Goal: Task Accomplishment & Management: Complete application form

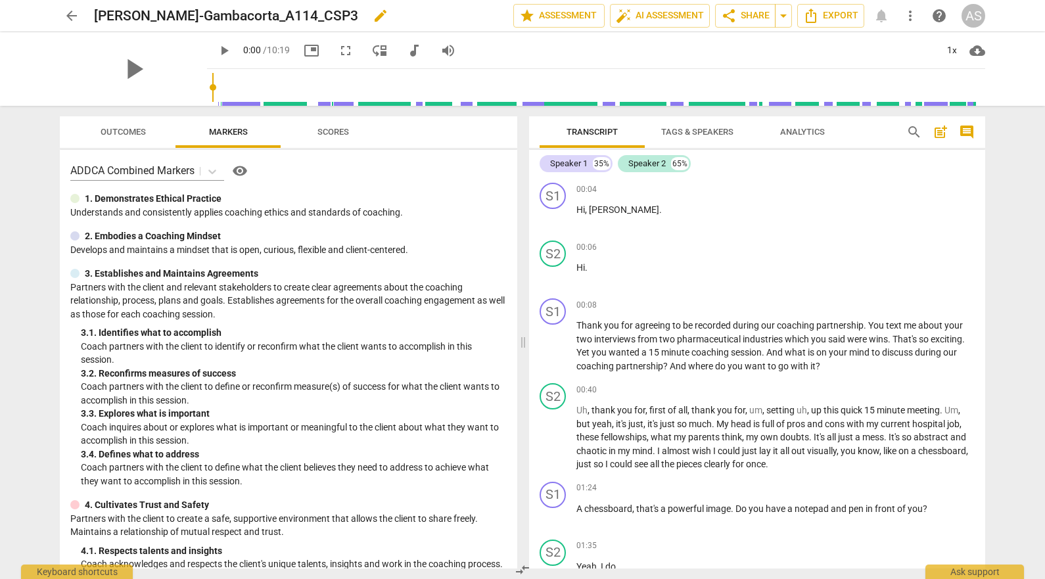
click at [373, 16] on span "edit" at bounding box center [381, 16] width 16 height 16
click at [131, 11] on input "[PERSON_NAME]-Gambacorta_A114_CSP3" at bounding box center [274, 15] width 361 height 25
click at [448, 20] on input "LindaGatto-Gambacorta_A114_CSP3" at bounding box center [274, 15] width 361 height 25
type input "LindaGatto-Gambacorta_A114_CSP3"
click at [459, 17] on span "done" at bounding box center [467, 16] width 16 height 16
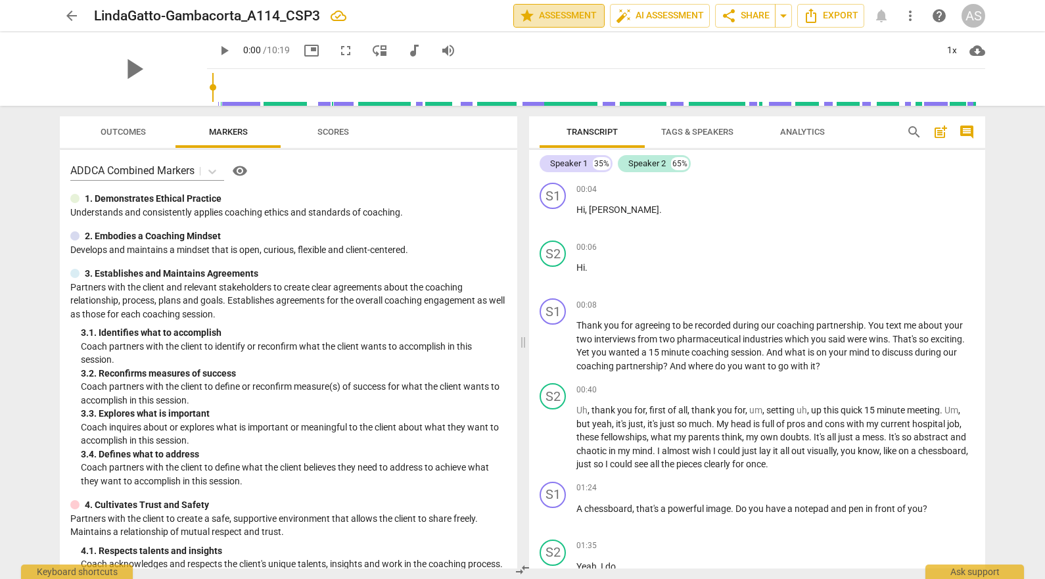
click at [539, 11] on span "star Assessment" at bounding box center [559, 16] width 80 height 16
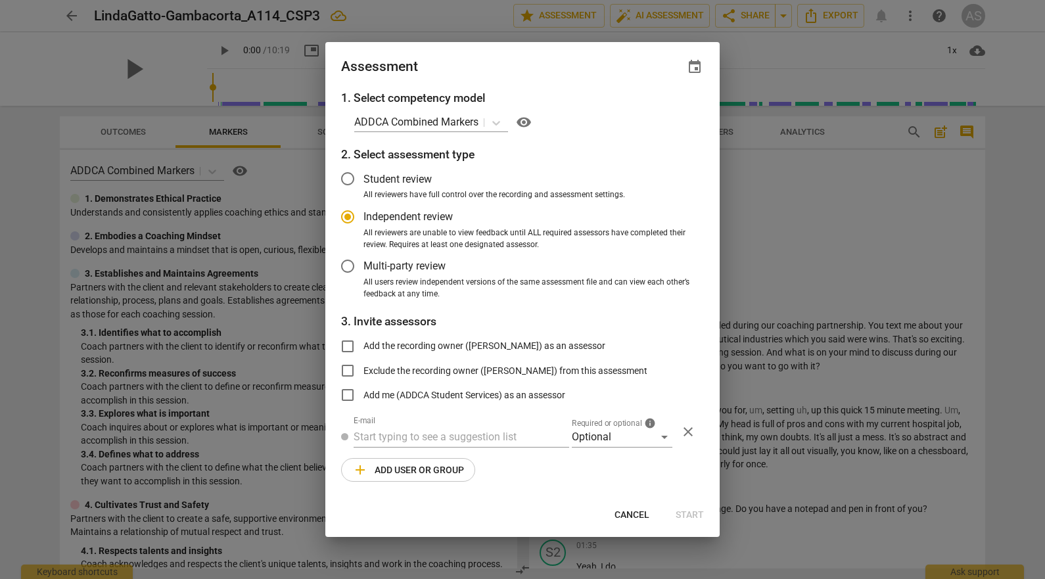
radio input "false"
click at [701, 60] on span "event" at bounding box center [695, 67] width 16 height 16
click at [656, 110] on input "date" at bounding box center [616, 112] width 92 height 19
type input "[DATE]"
click at [493, 62] on div at bounding box center [522, 289] width 1045 height 579
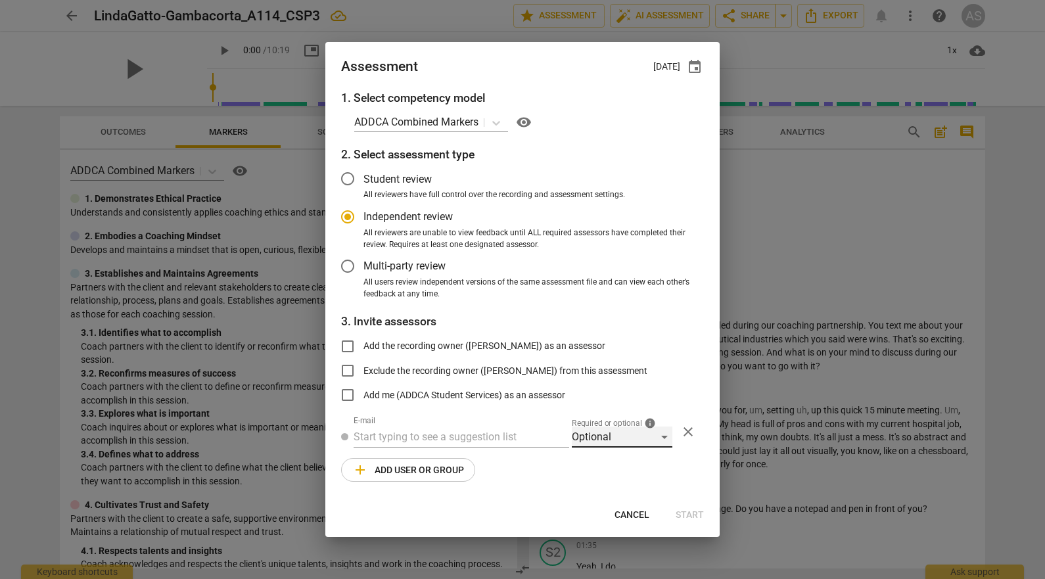
click at [607, 435] on div "Optional" at bounding box center [622, 437] width 101 height 21
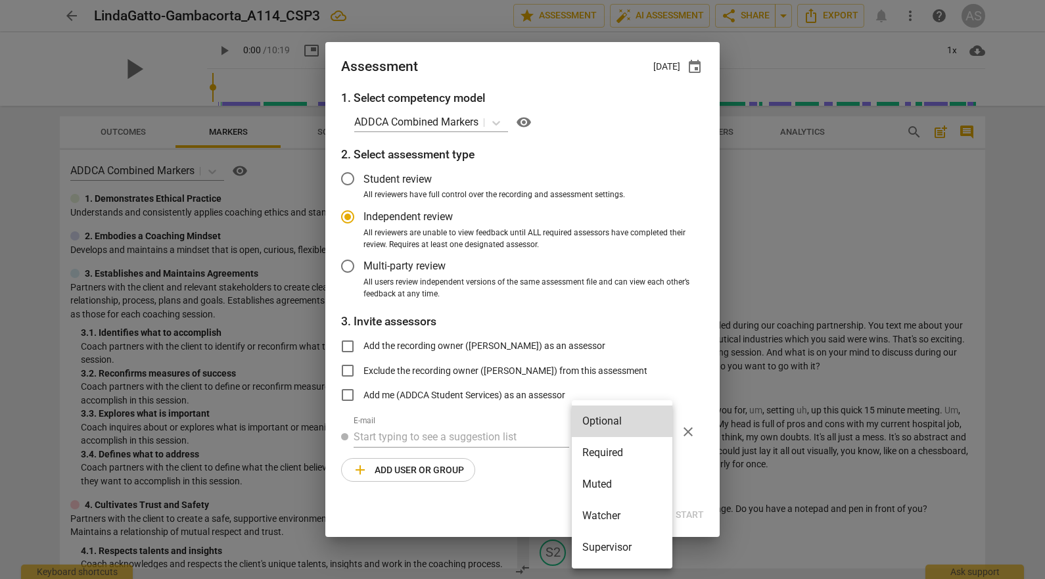
click at [611, 455] on li "Required" at bounding box center [622, 453] width 101 height 32
radio input "false"
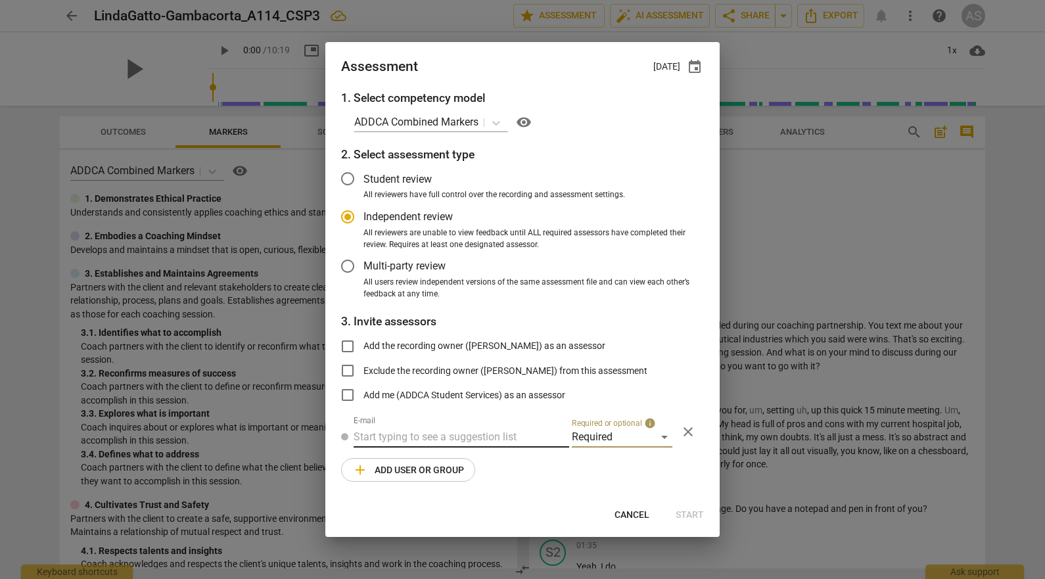
click at [482, 430] on input "text" at bounding box center [462, 437] width 216 height 21
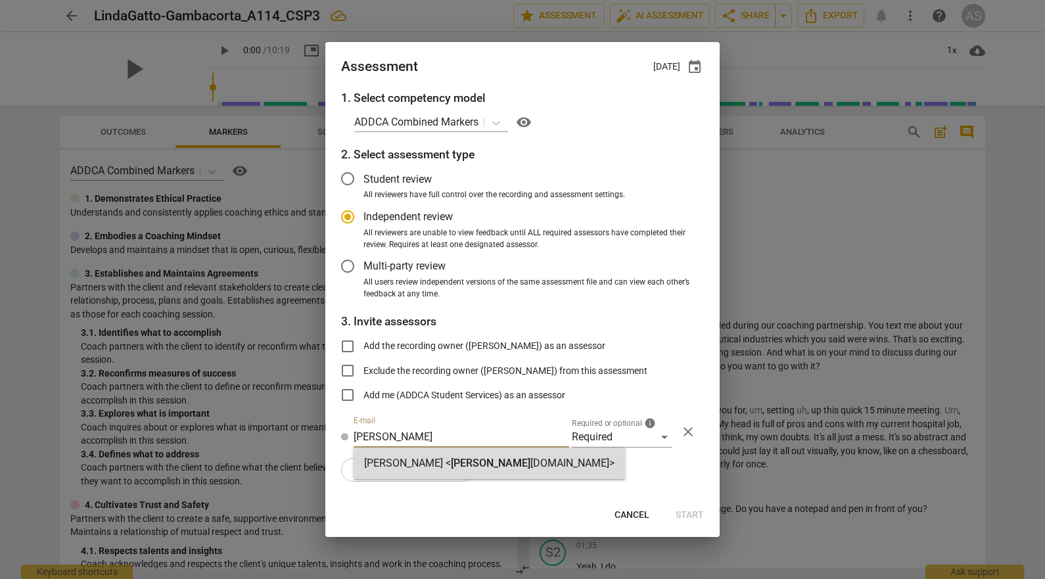
type input "[PERSON_NAME]"
drag, startPoint x: 468, startPoint y: 447, endPoint x: 430, endPoint y: 476, distance: 47.3
click at [462, 459] on span "[PERSON_NAME]" at bounding box center [491, 463] width 80 height 12
radio input "false"
type input "[PERSON_NAME] <[PERSON_NAME][EMAIL_ADDRESS][DOMAIN_NAME]>"
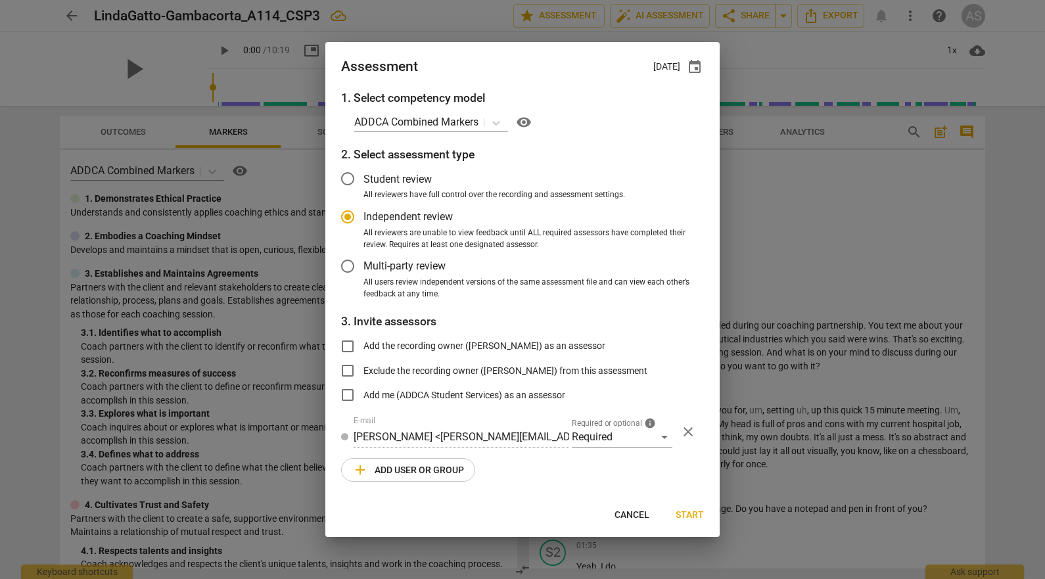
click at [429, 476] on span "add Add user or group" at bounding box center [408, 470] width 112 height 16
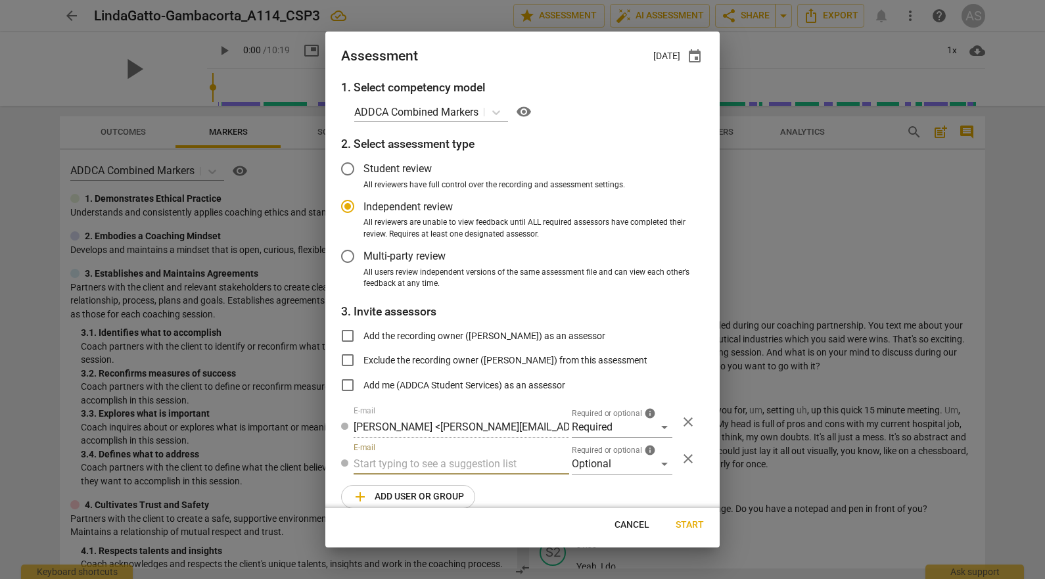
click at [595, 446] on span "Required or optional" at bounding box center [607, 450] width 70 height 8
click at [597, 463] on div "Optional" at bounding box center [622, 463] width 101 height 21
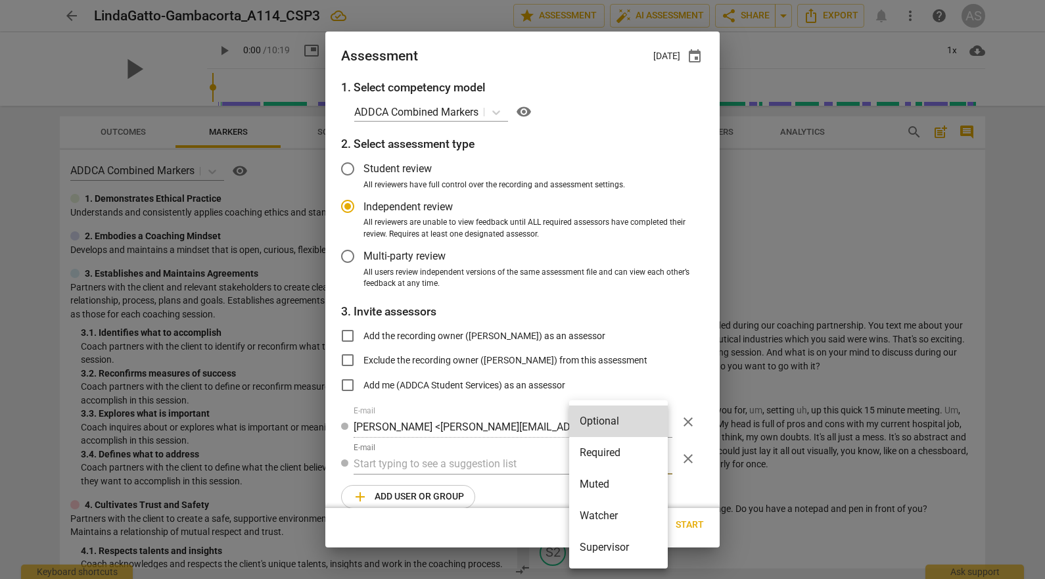
click at [607, 484] on li "Muted" at bounding box center [618, 485] width 99 height 32
radio input "false"
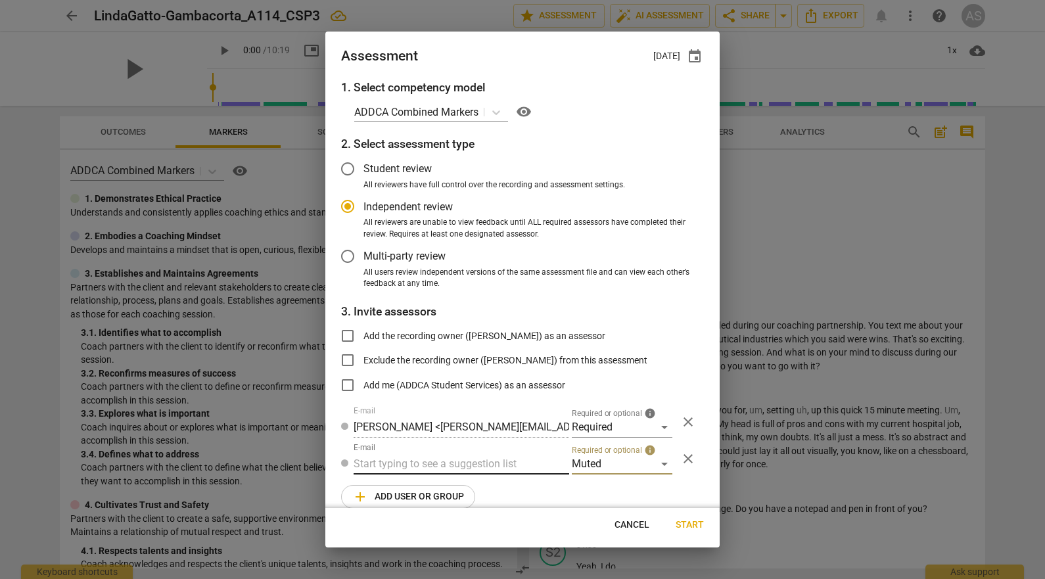
click at [471, 462] on input "text" at bounding box center [462, 463] width 216 height 21
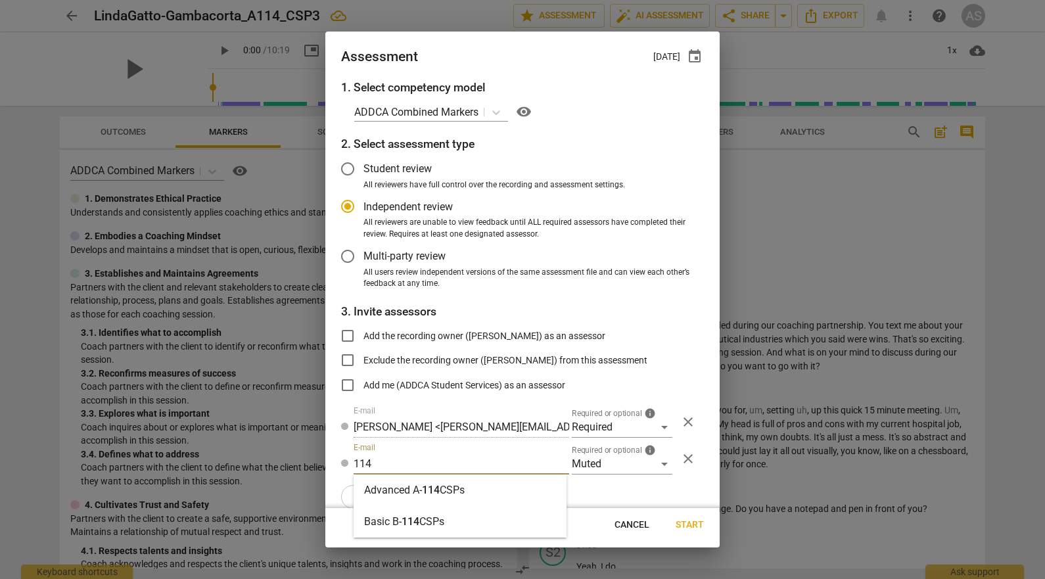
type input "114"
click at [460, 492] on strong "CSPs" at bounding box center [452, 490] width 25 height 12
radio input "false"
type input "Advanced A-114 CSPs"
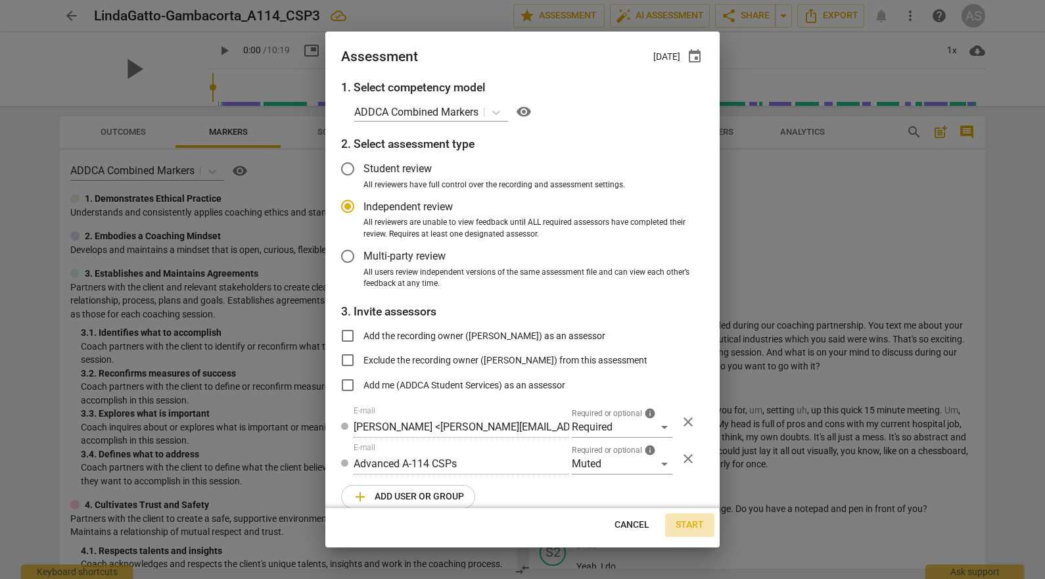
click at [691, 525] on span "Start" at bounding box center [690, 525] width 28 height 13
radio input "false"
type input "[PERSON_NAME] <[PERSON_NAME][EMAIL_ADDRESS][DOMAIN_NAME]>"
type input "[PERSON_NAME] <[PERSON_NAME][EMAIL_ADDRESS][PERSON_NAME][DOMAIN_NAME]>"
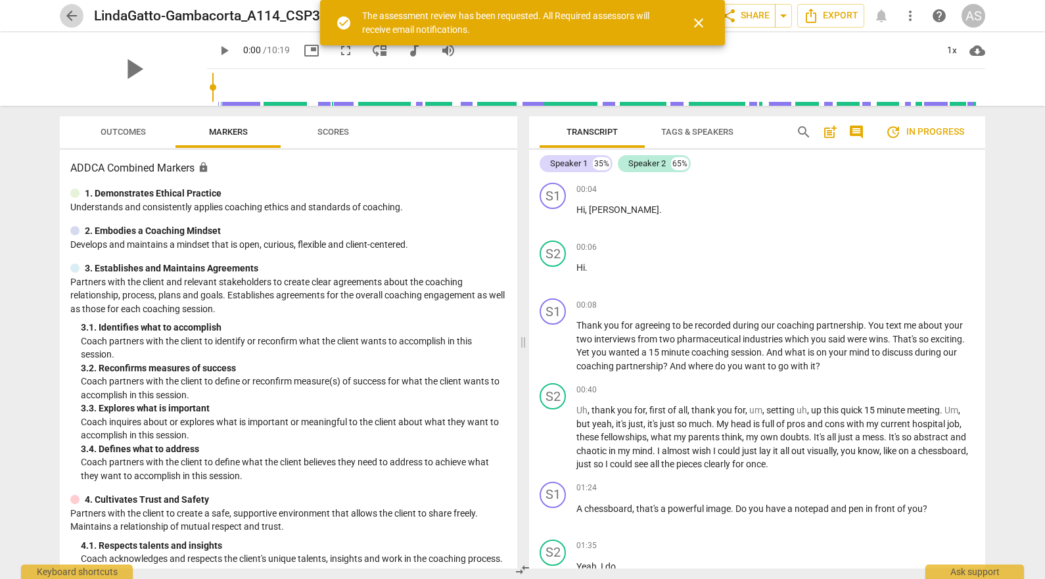
click at [73, 11] on span "arrow_back" at bounding box center [72, 16] width 16 height 16
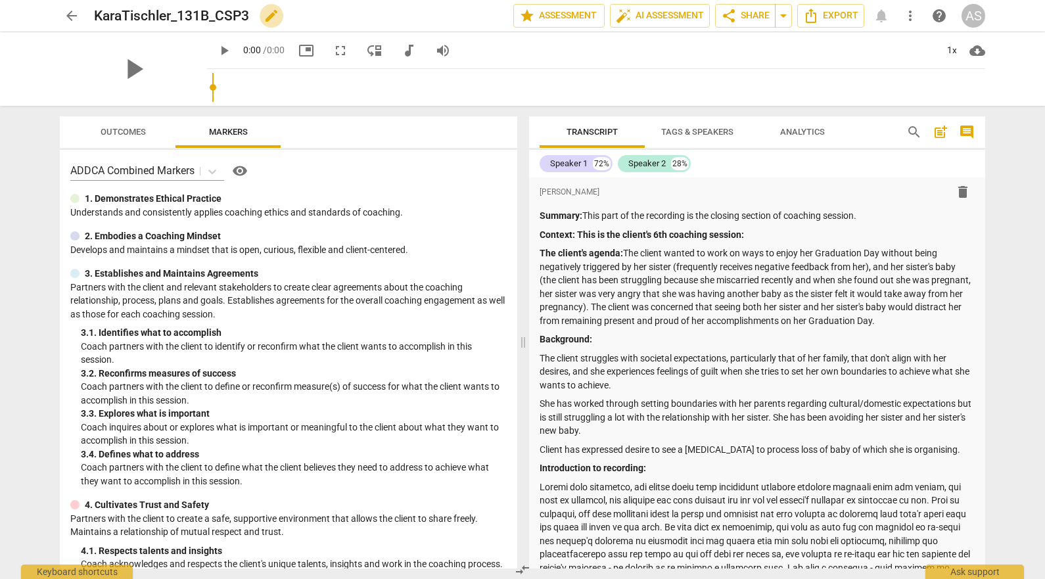
click at [268, 15] on span "edit" at bounding box center [272, 16] width 16 height 16
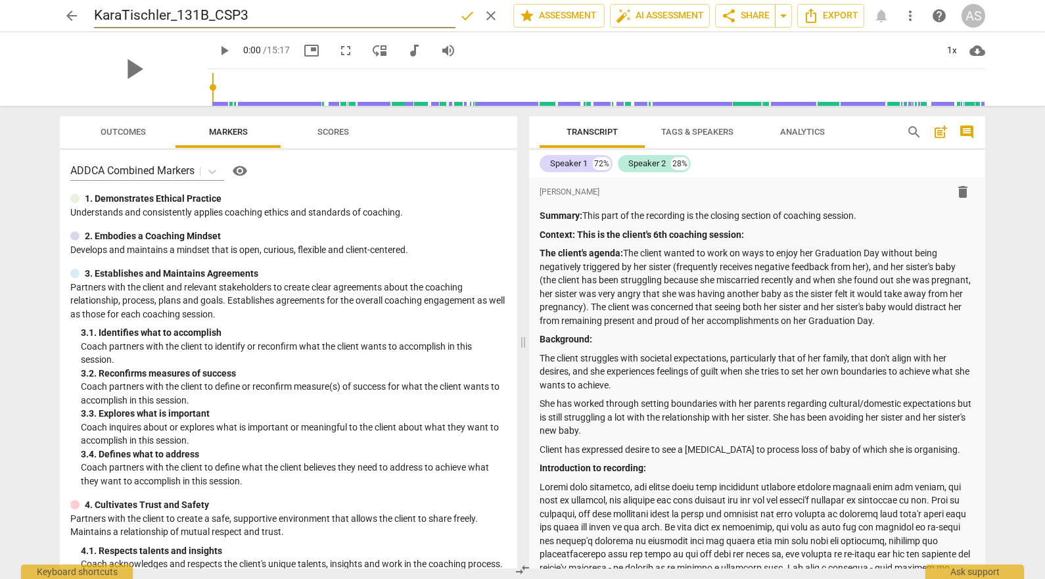
click at [177, 20] on input "KaraTischler_131B_CSP3" at bounding box center [274, 15] width 361 height 25
type input "KaraTischler_B131B_CSP3"
click at [461, 18] on span "done" at bounding box center [467, 16] width 16 height 16
click at [530, 11] on span "star Assessment" at bounding box center [559, 16] width 80 height 16
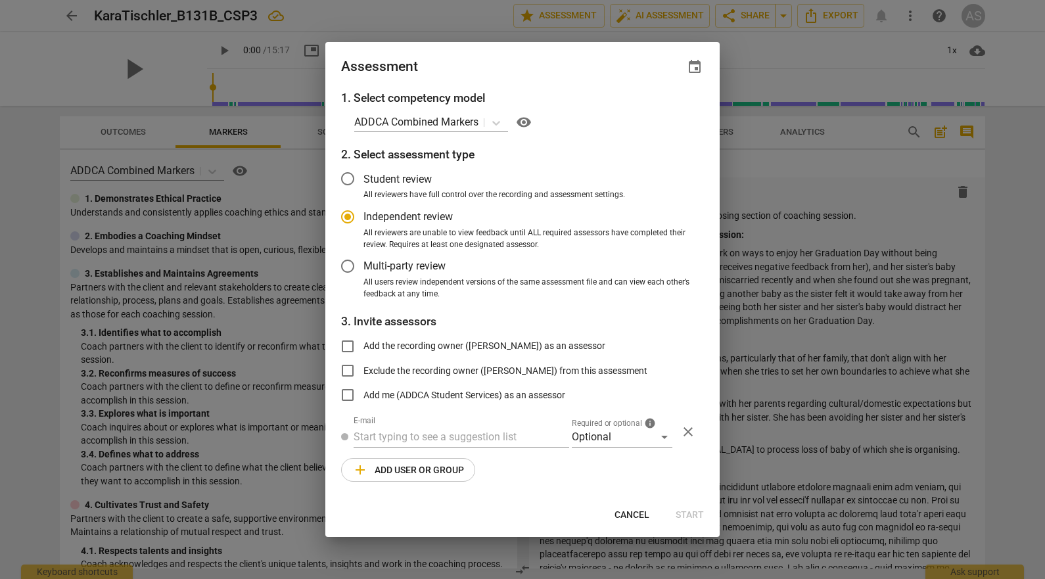
radio input "false"
click at [689, 61] on span "event" at bounding box center [695, 67] width 16 height 16
click at [652, 113] on input "date" at bounding box center [616, 112] width 92 height 19
type input "2025-10-15"
click at [520, 72] on div at bounding box center [522, 289] width 1045 height 579
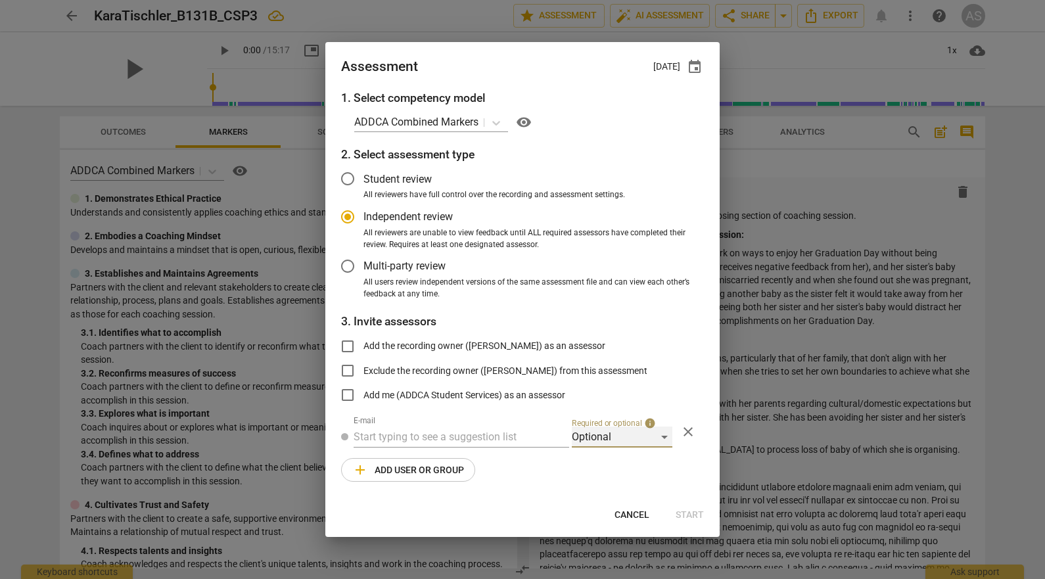
click at [603, 437] on div "Optional" at bounding box center [622, 437] width 101 height 21
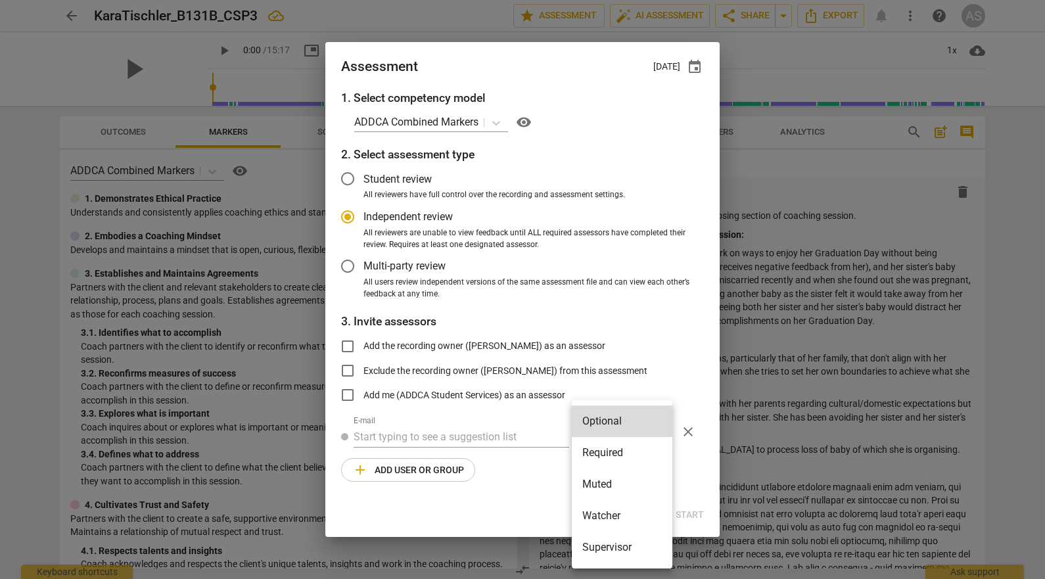
click at [613, 451] on li "Required" at bounding box center [622, 453] width 101 height 32
radio input "false"
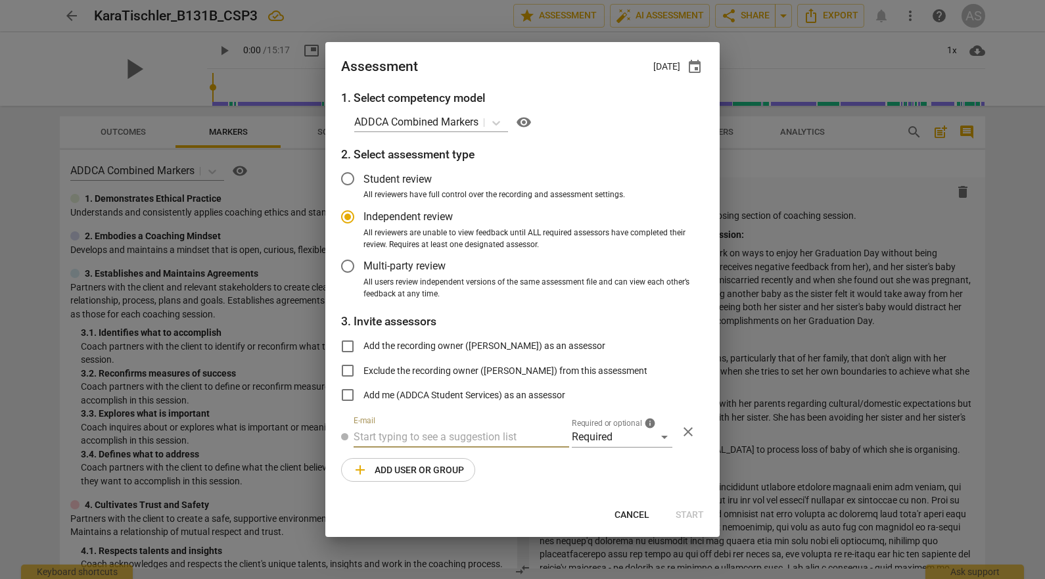
click at [457, 429] on input "text" at bounding box center [462, 437] width 216 height 21
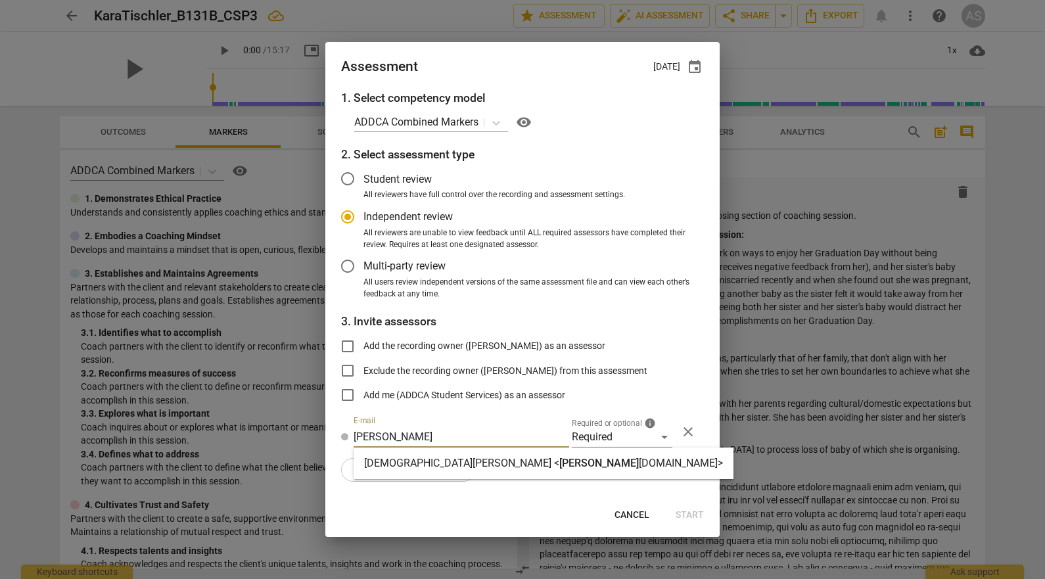
type input "kristen@ad"
click at [463, 454] on div "Kristen Denney < kristen@ad dca.com>" at bounding box center [544, 464] width 380 height 32
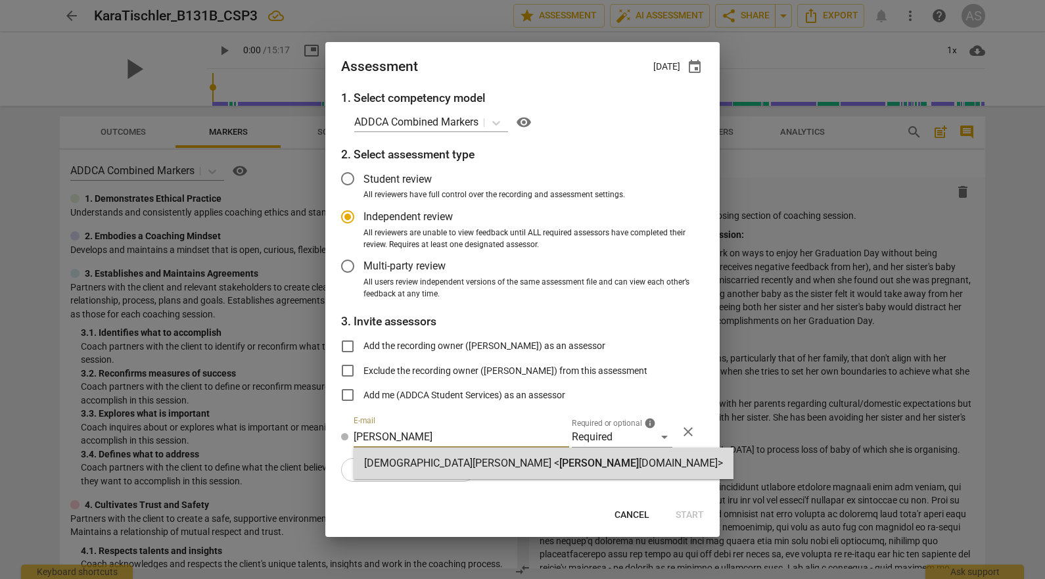
radio input "false"
type input "Kristen Denney <kristen@addca.com>"
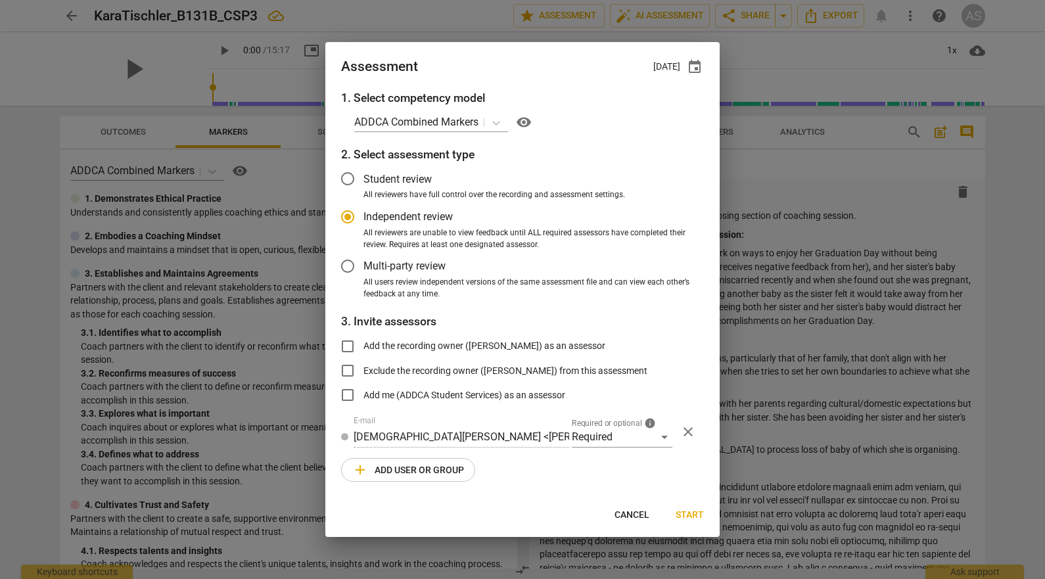
click at [431, 470] on span "add Add user or group" at bounding box center [408, 470] width 112 height 16
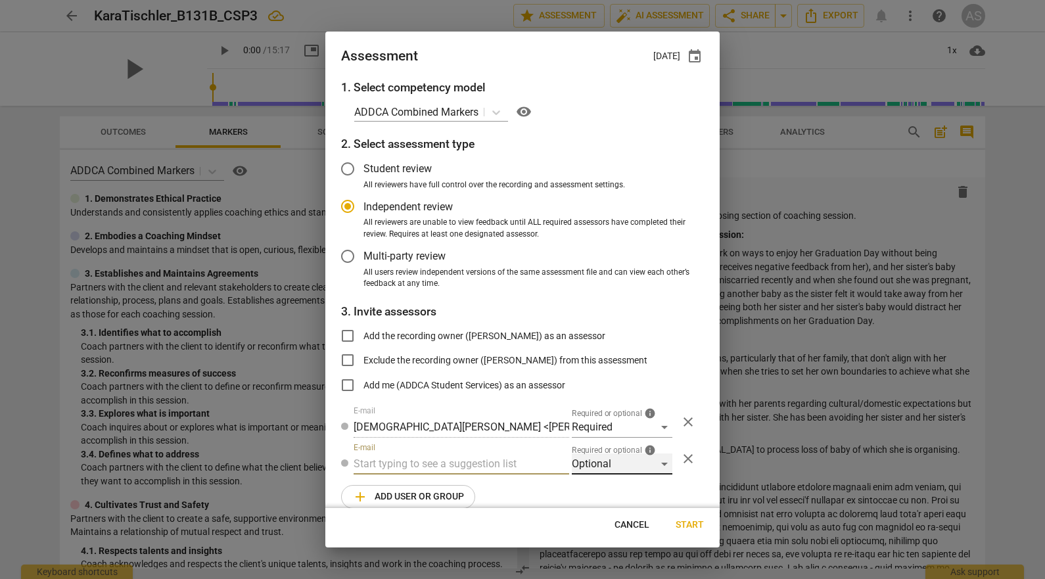
click at [587, 471] on div "Optional" at bounding box center [622, 463] width 101 height 21
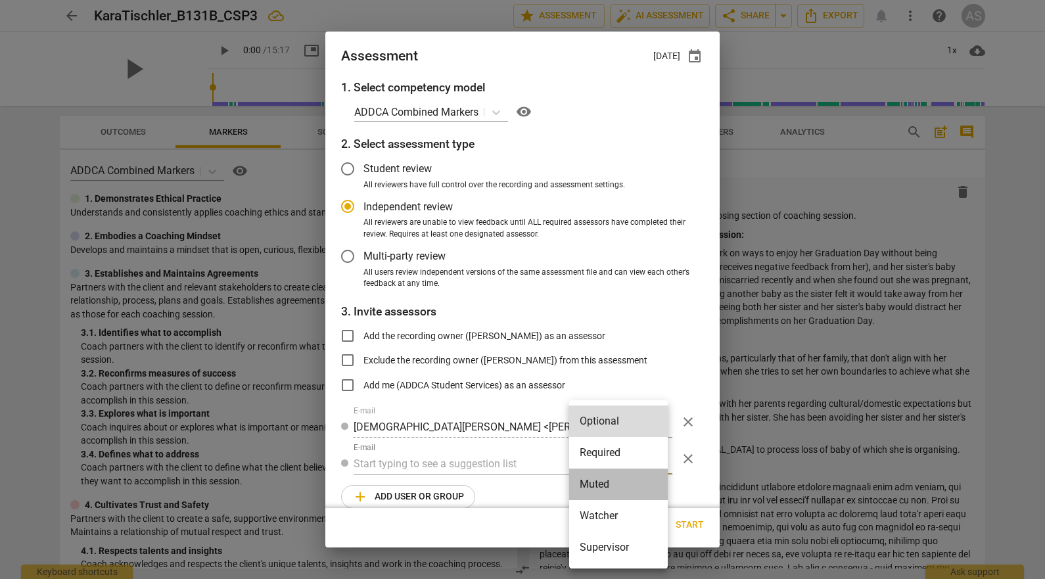
drag, startPoint x: 594, startPoint y: 482, endPoint x: 445, endPoint y: 461, distance: 150.6
click at [593, 482] on li "Muted" at bounding box center [618, 485] width 99 height 32
radio input "false"
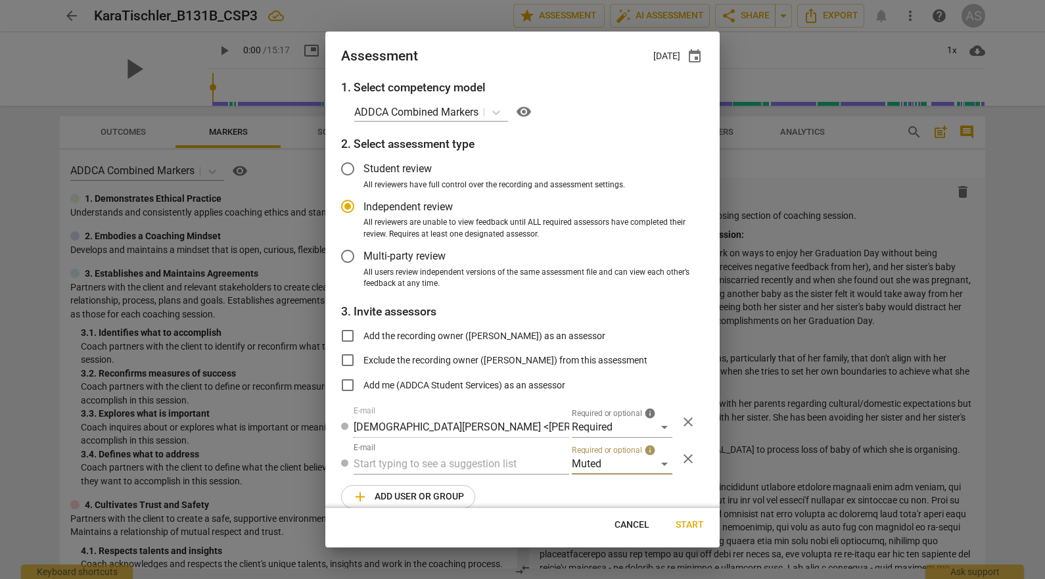
click at [444, 461] on input "text" at bounding box center [462, 463] width 216 height 21
type input "131B"
click at [444, 490] on strong "CSPs" at bounding box center [438, 490] width 25 height 12
radio input "false"
type input "Basic B-131B CSPs"
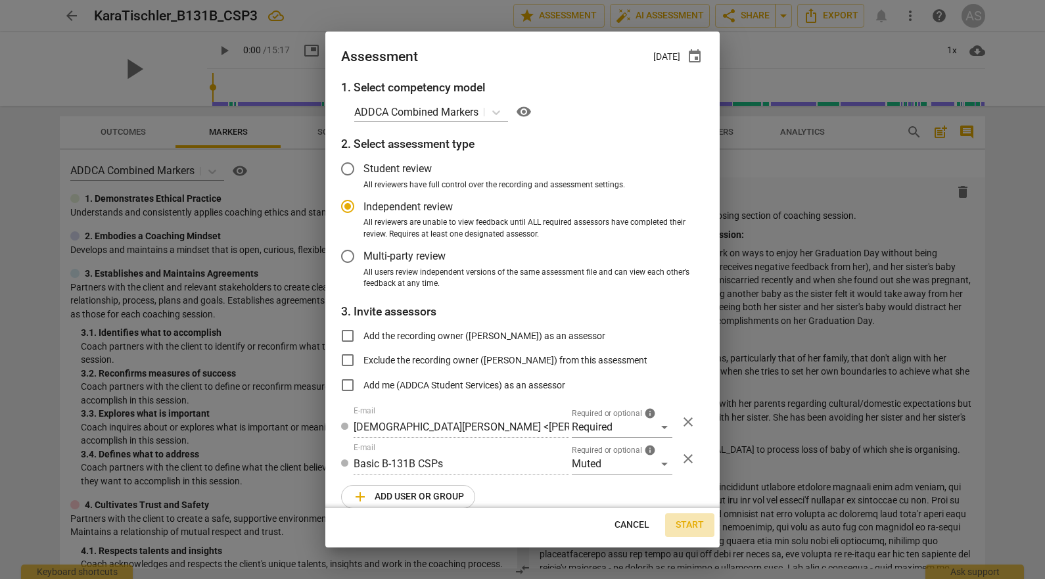
click at [685, 521] on span "Start" at bounding box center [690, 525] width 28 height 13
radio input "false"
type input "Andrew Collins <akcollins@gmail.com>"
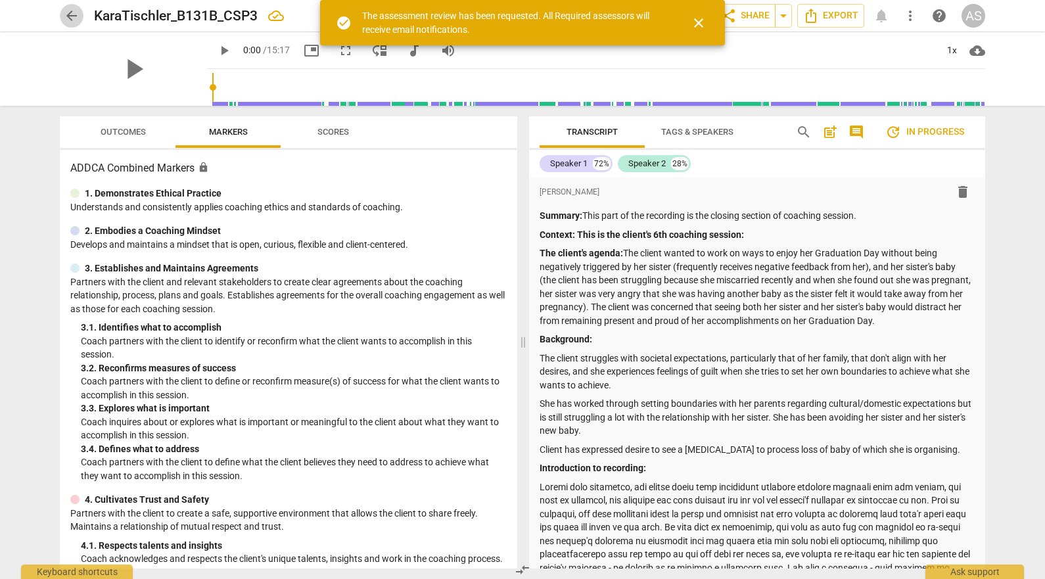
click at [71, 14] on span "arrow_back" at bounding box center [72, 16] width 16 height 16
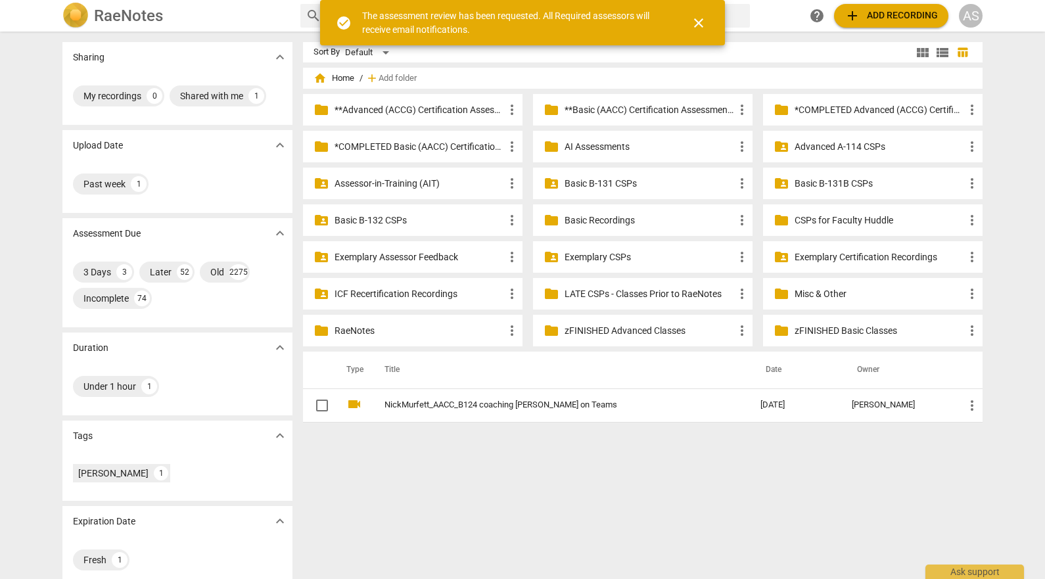
click at [829, 184] on p "Basic B-131B CSPs" at bounding box center [880, 184] width 170 height 14
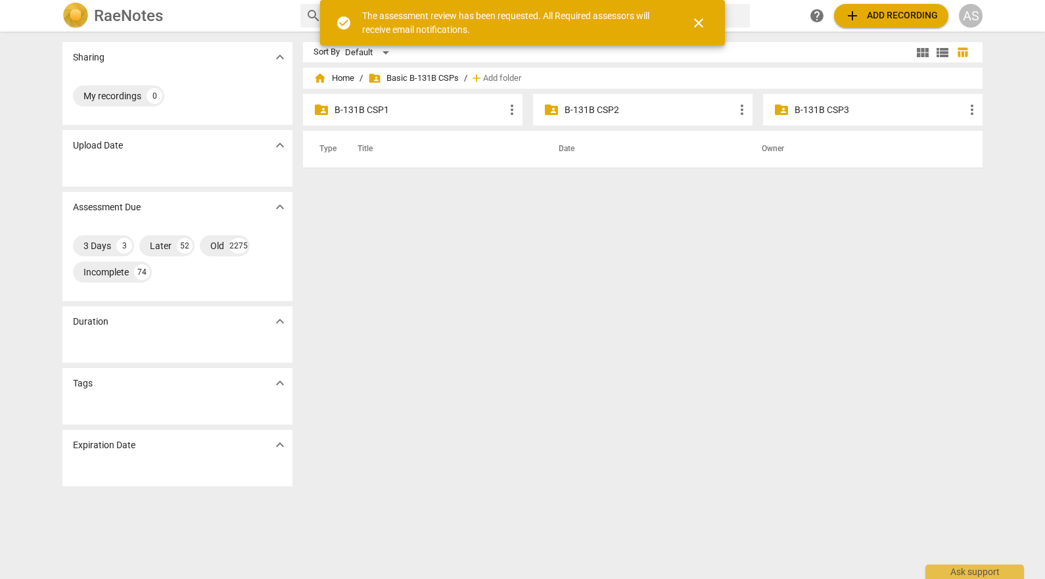
click at [841, 114] on p "B-131B CSP3" at bounding box center [880, 110] width 170 height 14
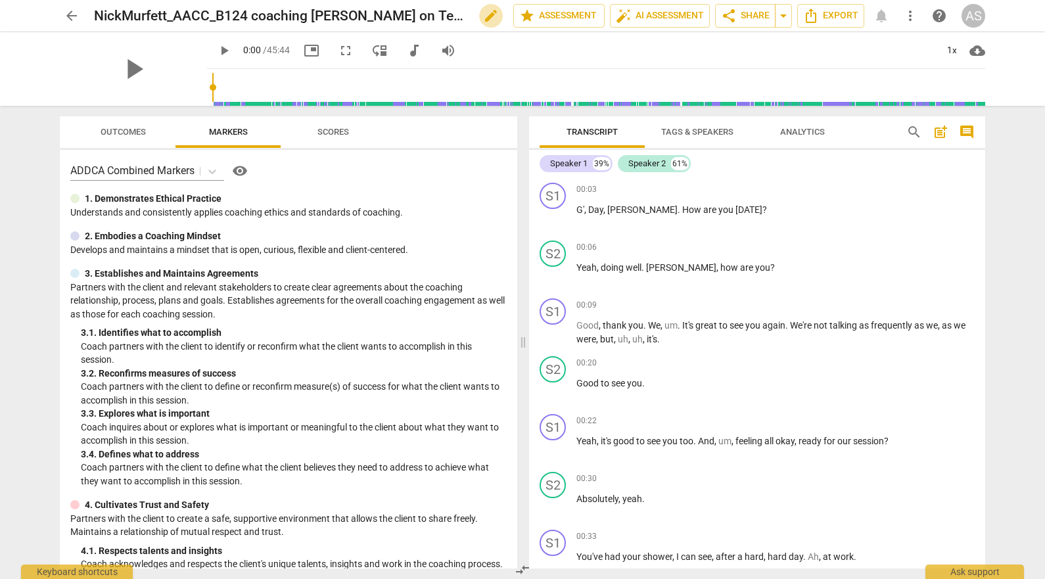
click at [483, 16] on span "edit" at bounding box center [491, 16] width 16 height 16
drag, startPoint x: 411, startPoint y: 16, endPoint x: 202, endPoint y: 26, distance: 209.2
click at [202, 26] on input "NickMurfett_AACC_B124 coaching [PERSON_NAME] on Teams" at bounding box center [274, 15] width 361 height 25
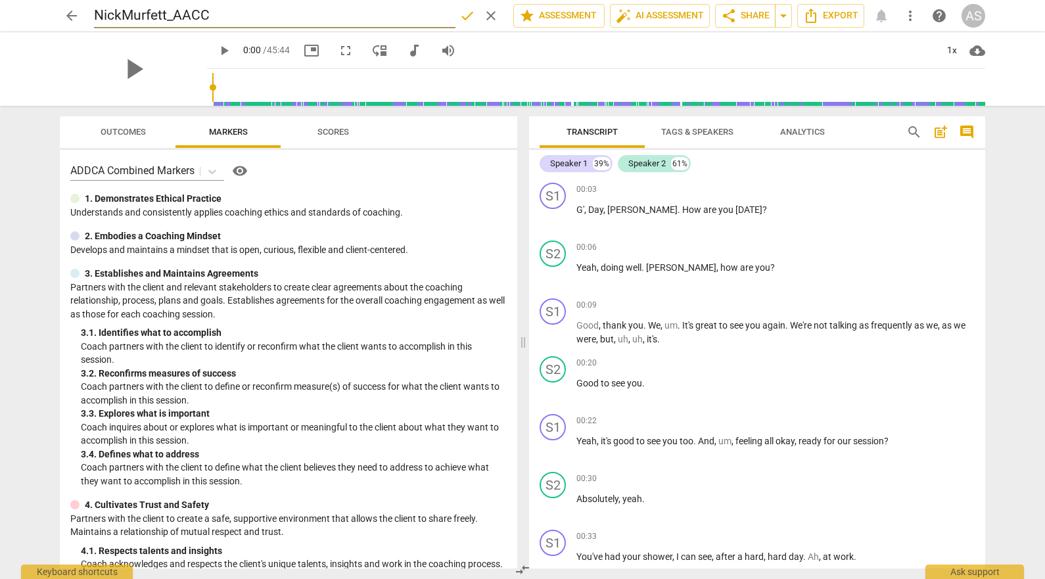
type input "NickMurfett_AACC"
click at [462, 17] on span "done" at bounding box center [467, 16] width 16 height 16
click at [564, 11] on span "star Assessment" at bounding box center [559, 16] width 80 height 16
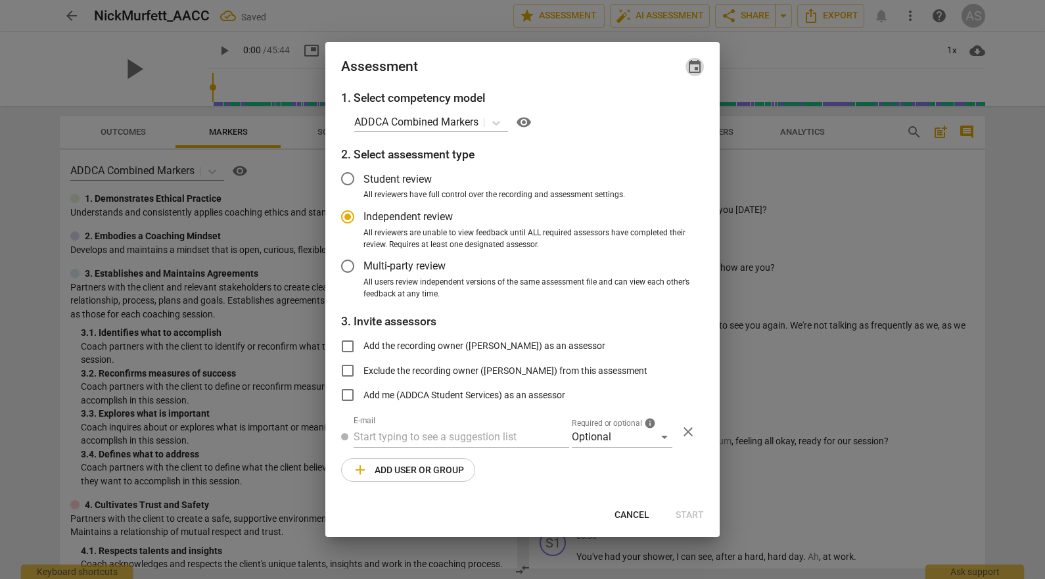
click at [697, 71] on span "event" at bounding box center [695, 67] width 16 height 16
radio input "false"
click at [655, 114] on input "date" at bounding box center [616, 112] width 92 height 19
type input "2025-10-27"
click at [513, 64] on div at bounding box center [522, 289] width 1045 height 579
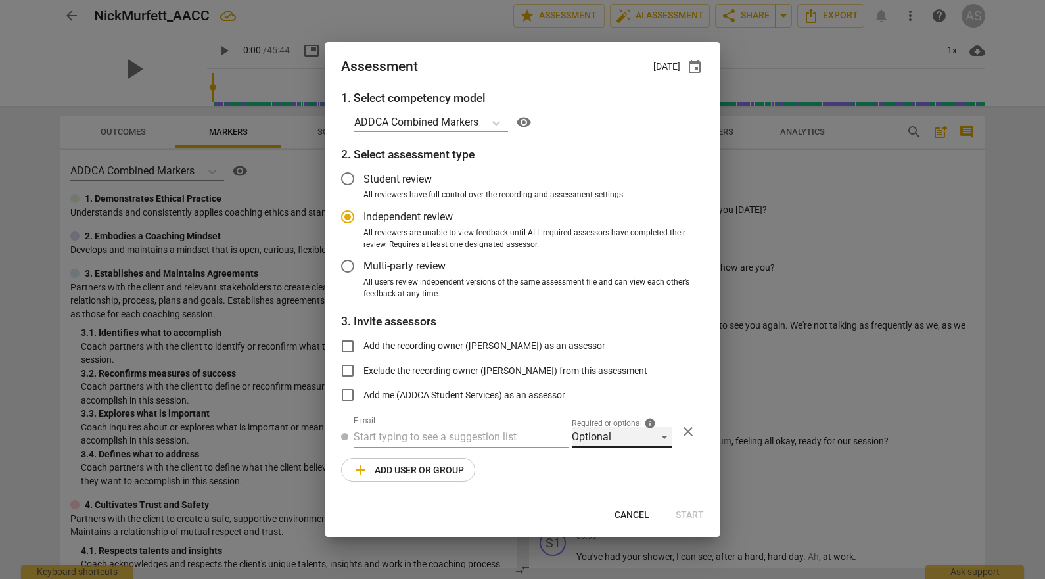
click at [605, 433] on div "Optional" at bounding box center [622, 437] width 101 height 21
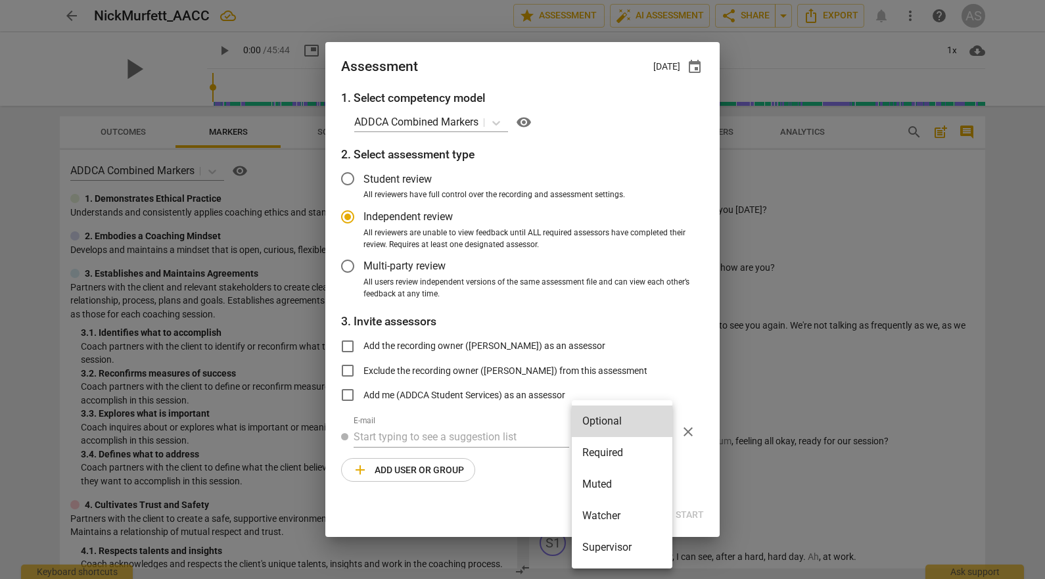
click at [611, 448] on li "Required" at bounding box center [622, 453] width 101 height 32
radio input "false"
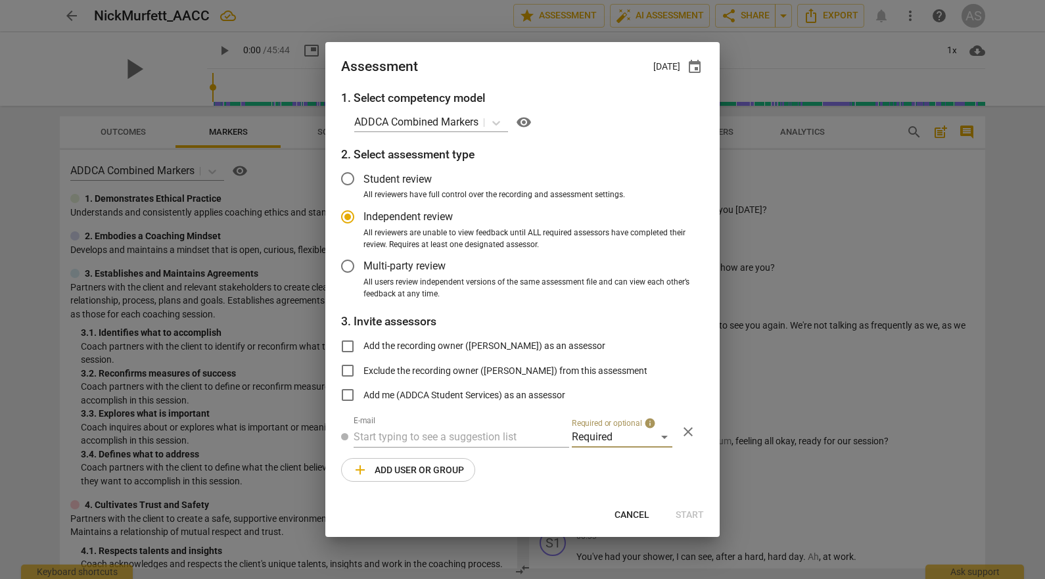
click at [474, 429] on input "text" at bounding box center [462, 437] width 216 height 21
type input "mira@add"
click at [469, 464] on span "mira@add" at bounding box center [475, 463] width 49 height 12
radio input "false"
type input "Mira Weinfeld <mira@addca.com>"
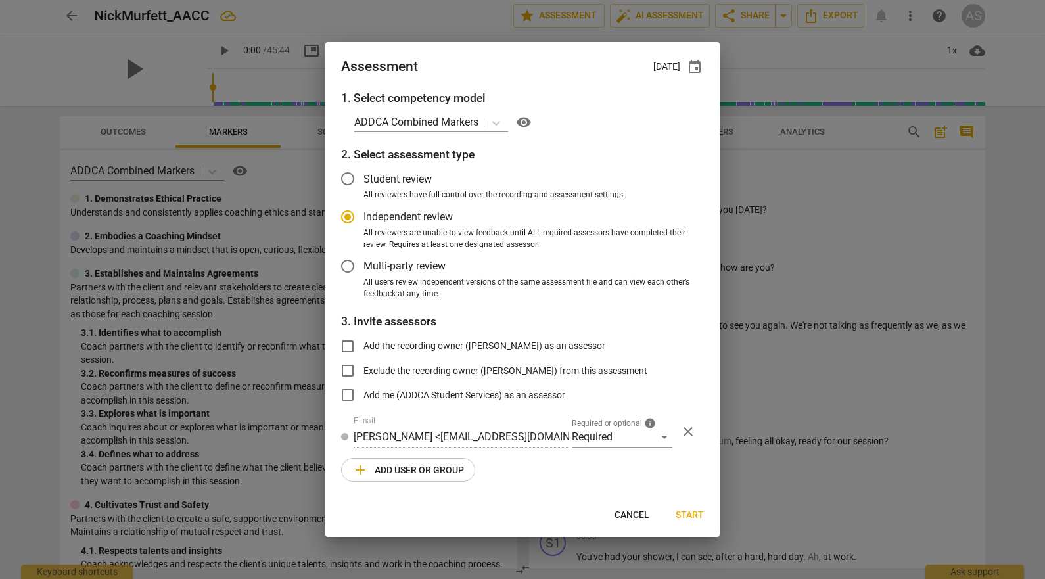
click at [394, 466] on span "add Add user or group" at bounding box center [408, 470] width 112 height 16
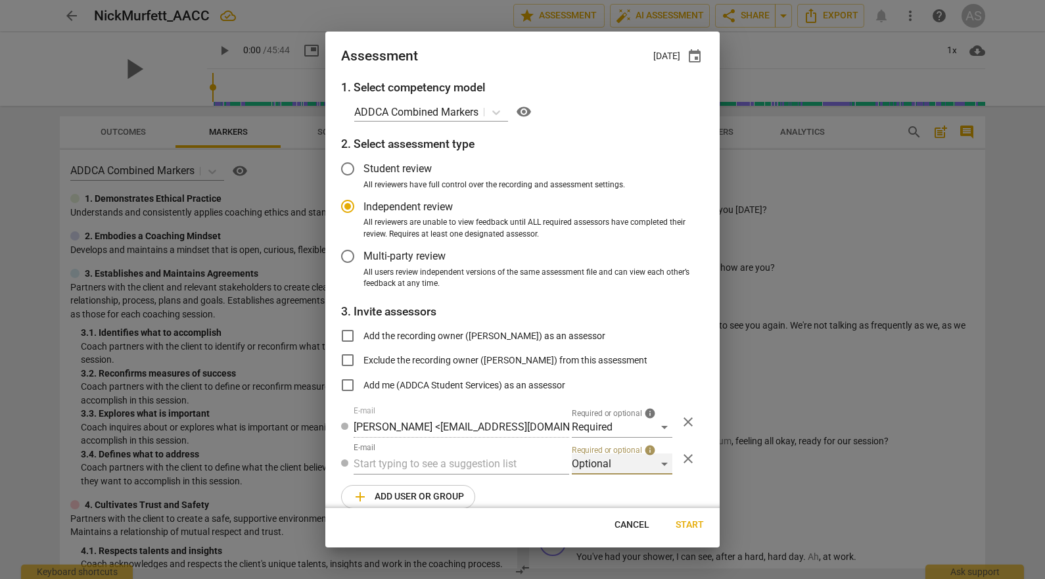
click at [646, 465] on div "Optional" at bounding box center [622, 463] width 101 height 21
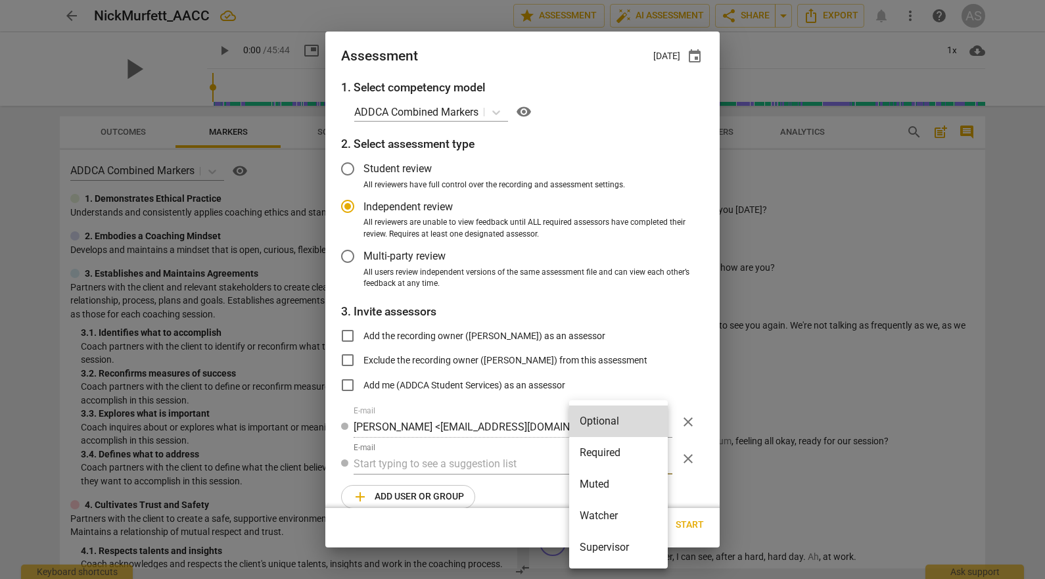
click at [624, 541] on li "Supervisor" at bounding box center [618, 548] width 99 height 32
radio input "false"
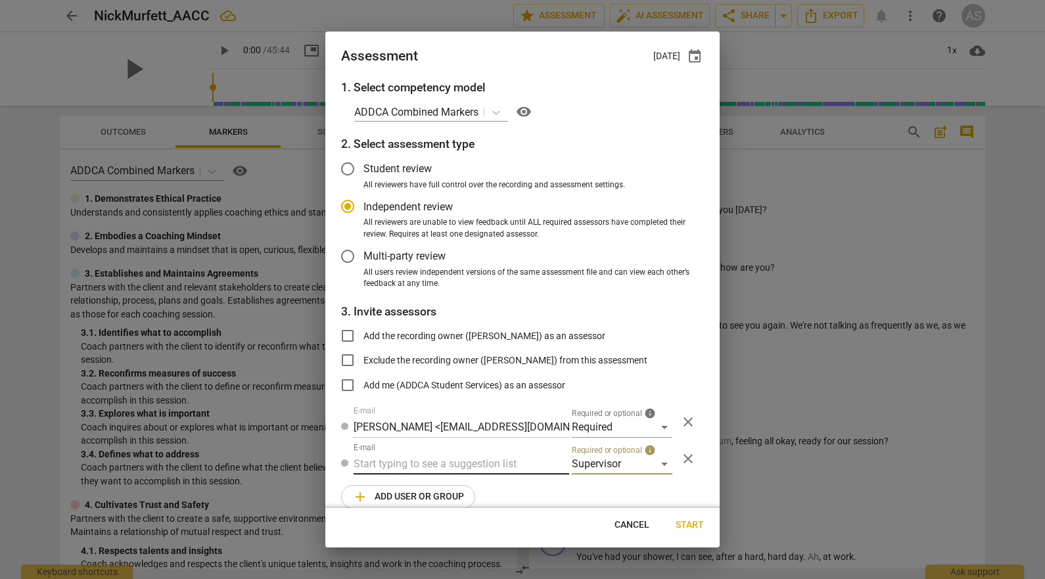
click at [464, 467] on input "text" at bounding box center [462, 463] width 216 height 21
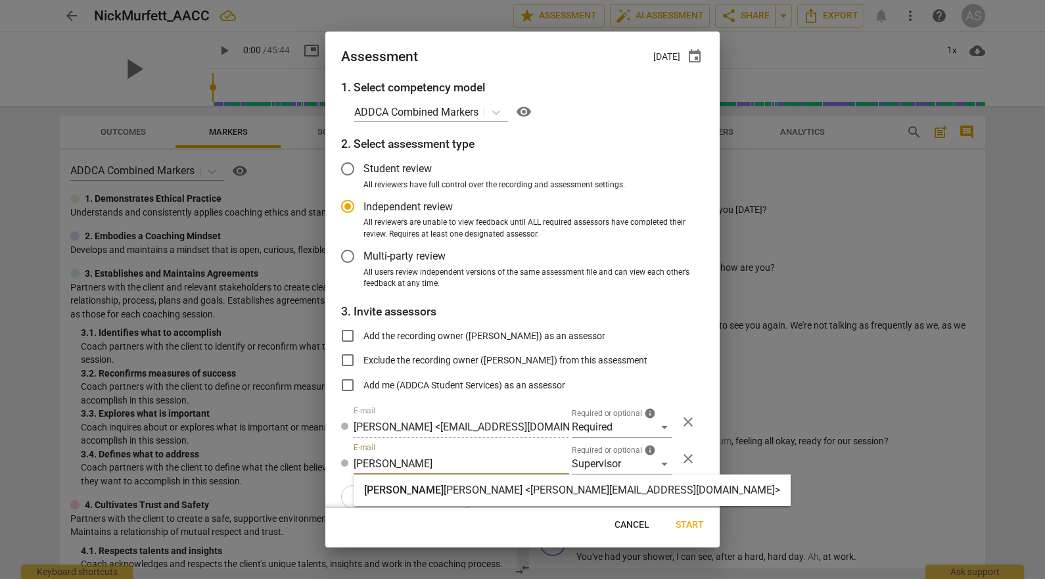
type input "barbara"
click at [461, 478] on div "Barbara Luther <barbara@addca.com>" at bounding box center [572, 491] width 437 height 32
radio input "false"
type input "[PERSON_NAME] <[PERSON_NAME][EMAIL_ADDRESS][DOMAIN_NAME]>"
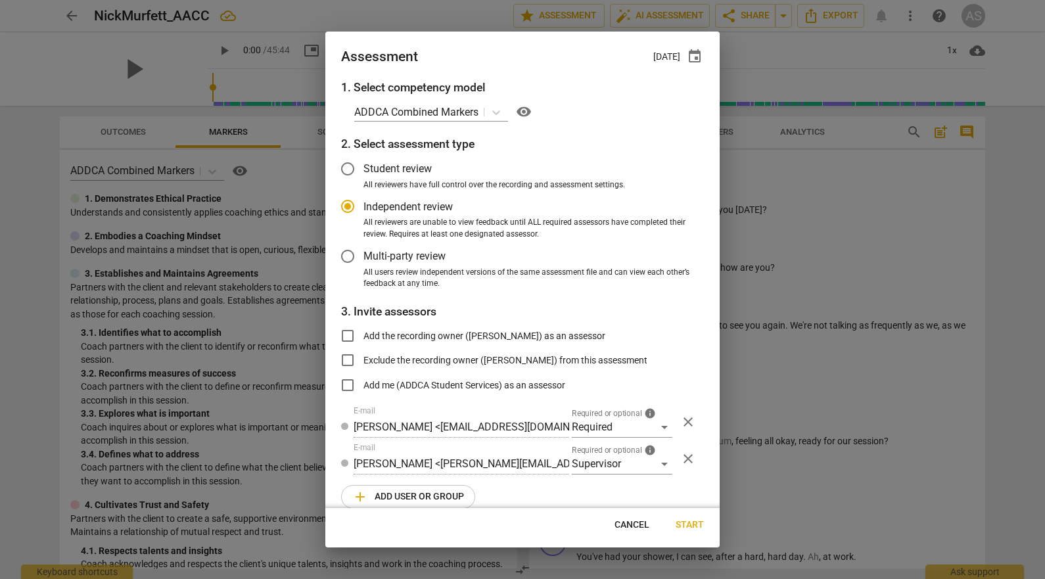
click at [438, 491] on span "add Add user or group" at bounding box center [408, 497] width 112 height 16
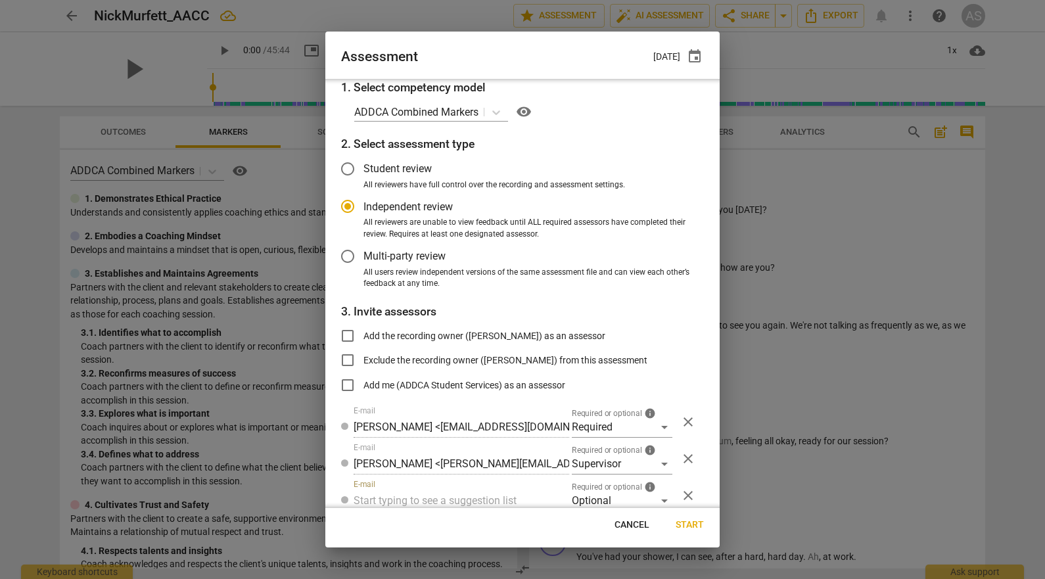
scroll to position [3, 0]
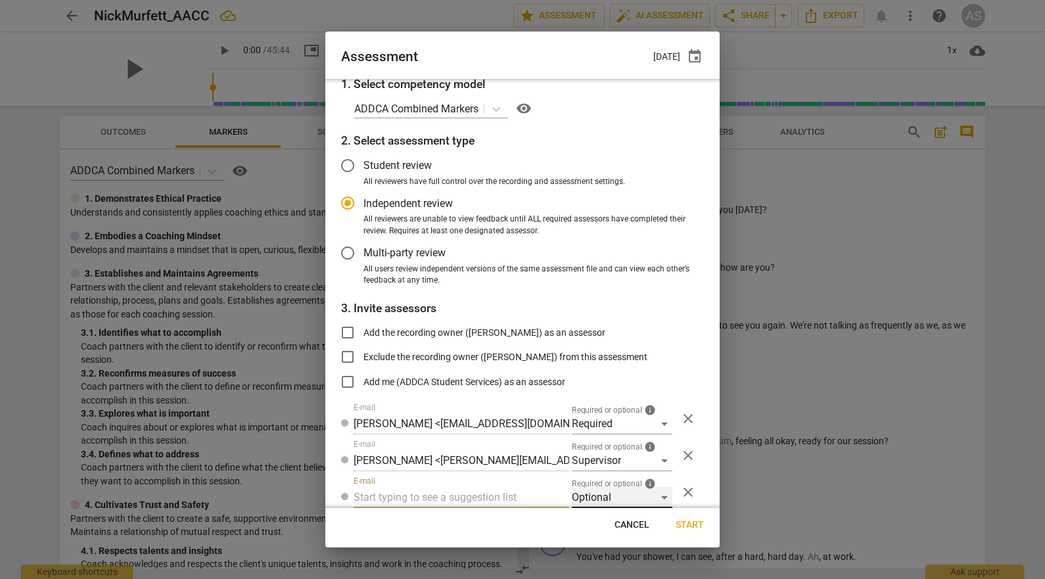
click at [609, 498] on div "Optional" at bounding box center [622, 497] width 101 height 21
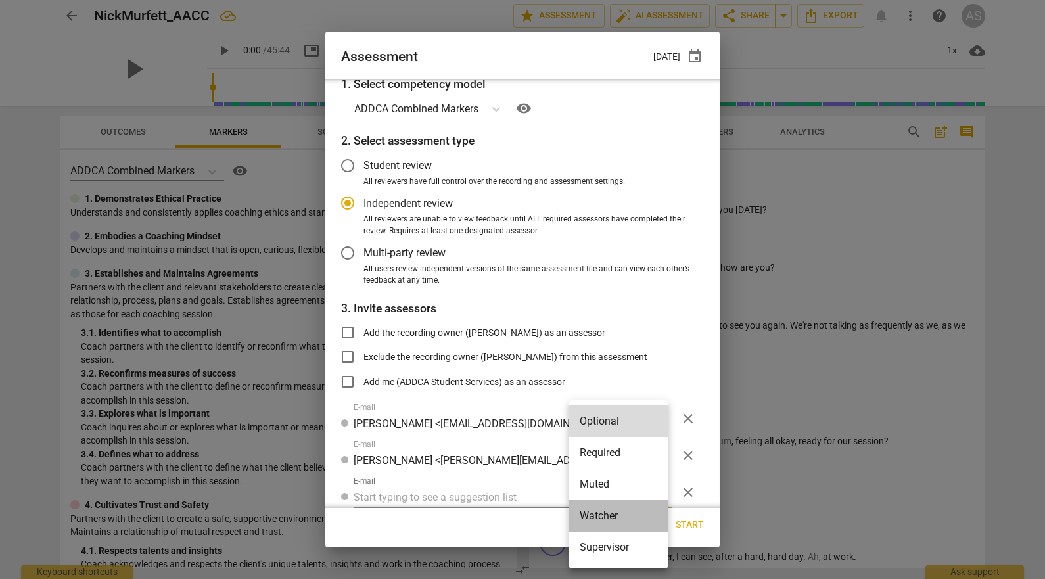
click at [600, 511] on li "Watcher" at bounding box center [618, 516] width 99 height 32
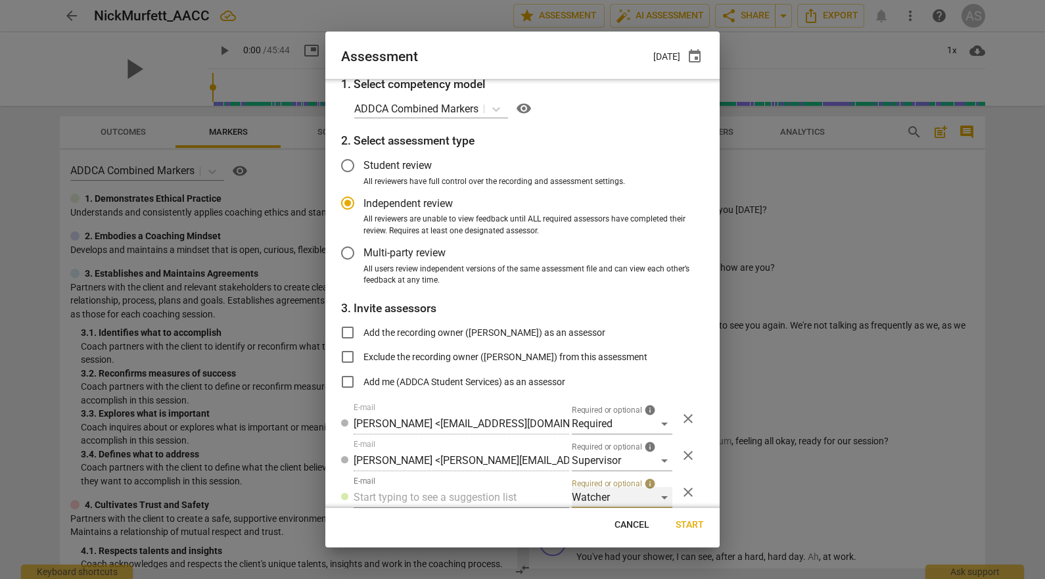
click at [603, 488] on div "Watcher" at bounding box center [622, 497] width 101 height 21
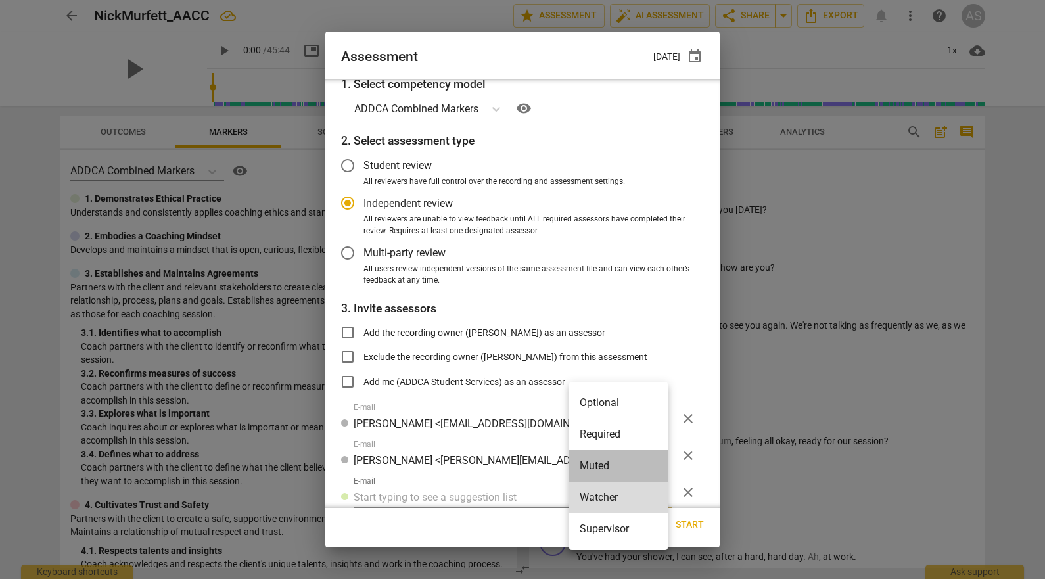
click at [607, 456] on li "Muted" at bounding box center [618, 466] width 99 height 32
radio input "false"
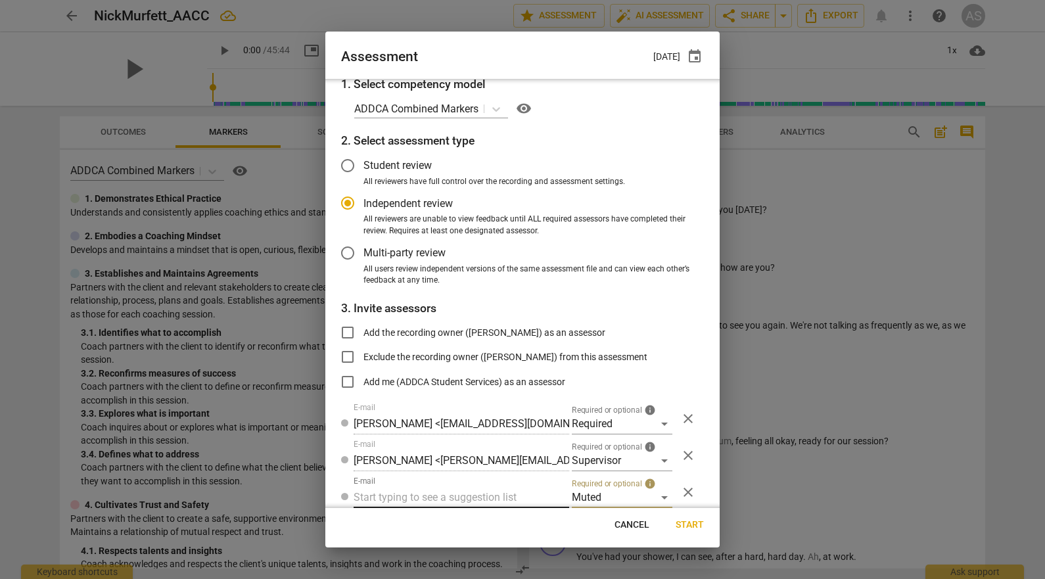
click at [471, 501] on input "text" at bounding box center [462, 497] width 216 height 21
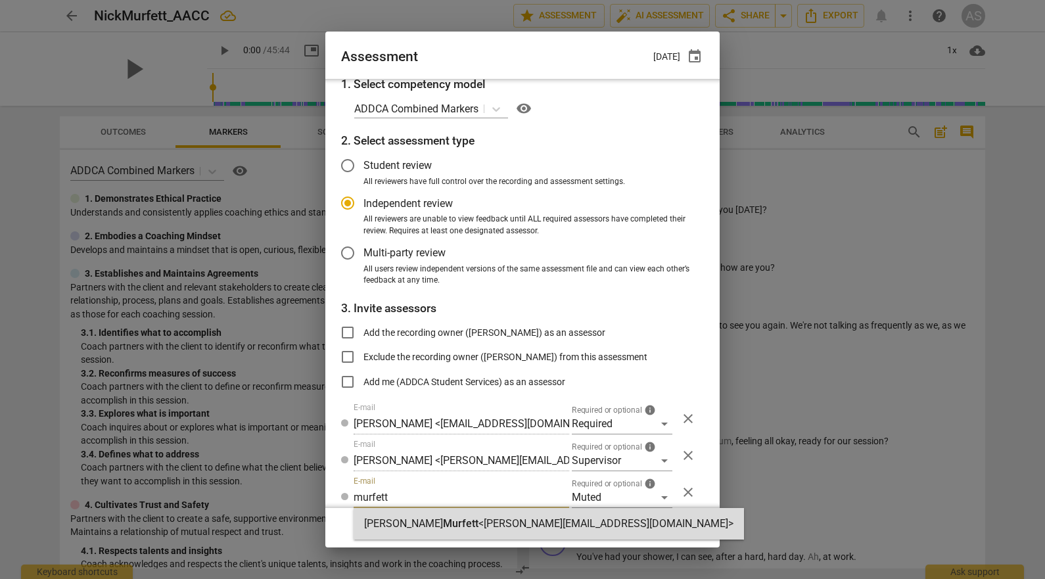
type input "murfett"
click at [465, 517] on div "Nicholas Murfett <nick@murfettgroup.com.au>" at bounding box center [549, 524] width 390 height 32
radio input "false"
type input "Nicholas Murfett <nick@murfettgroup.com.au>"
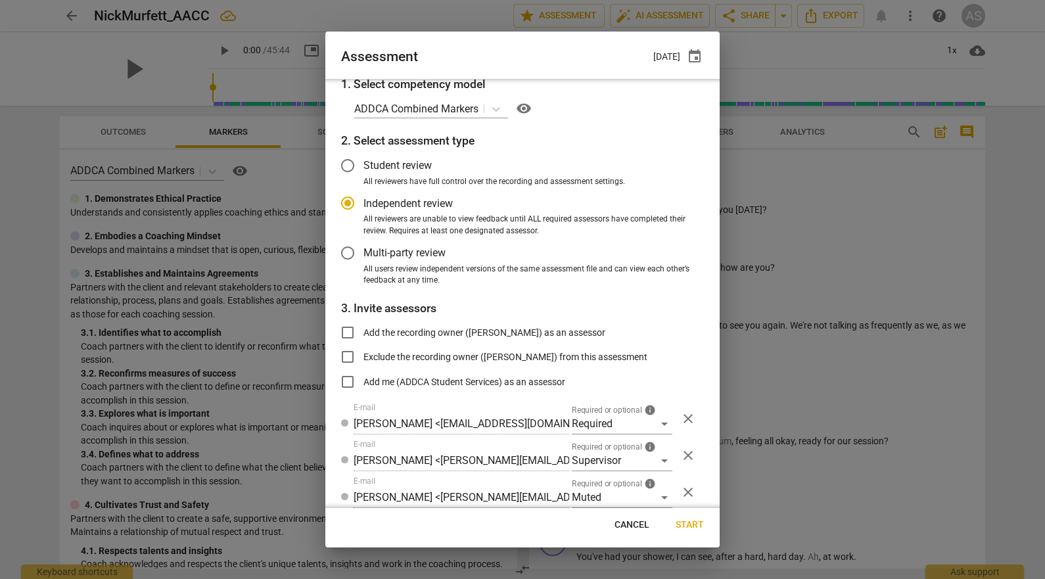
scroll to position [53, 0]
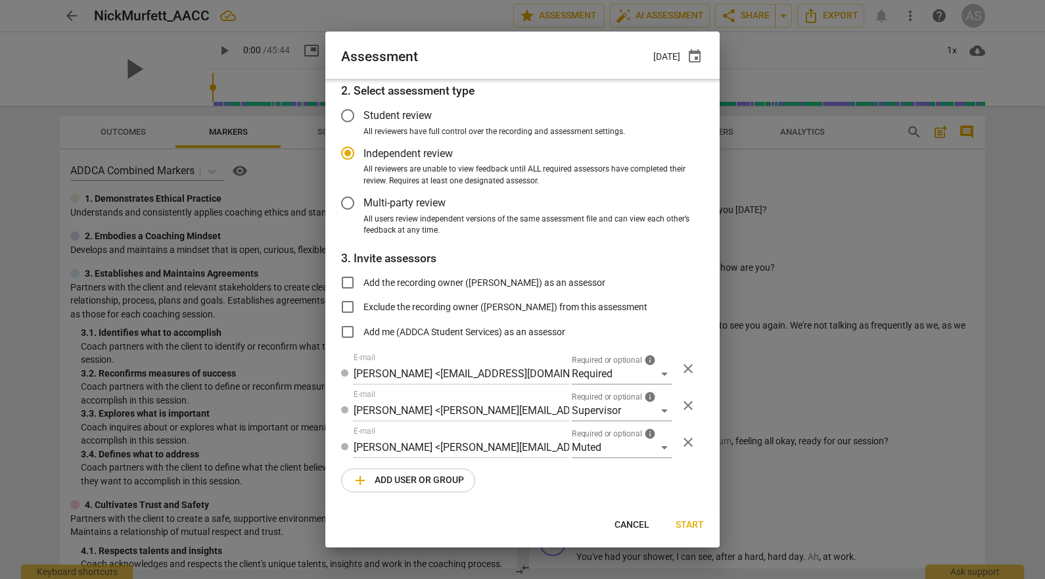
click at [392, 478] on span "add Add user or group" at bounding box center [408, 481] width 112 height 16
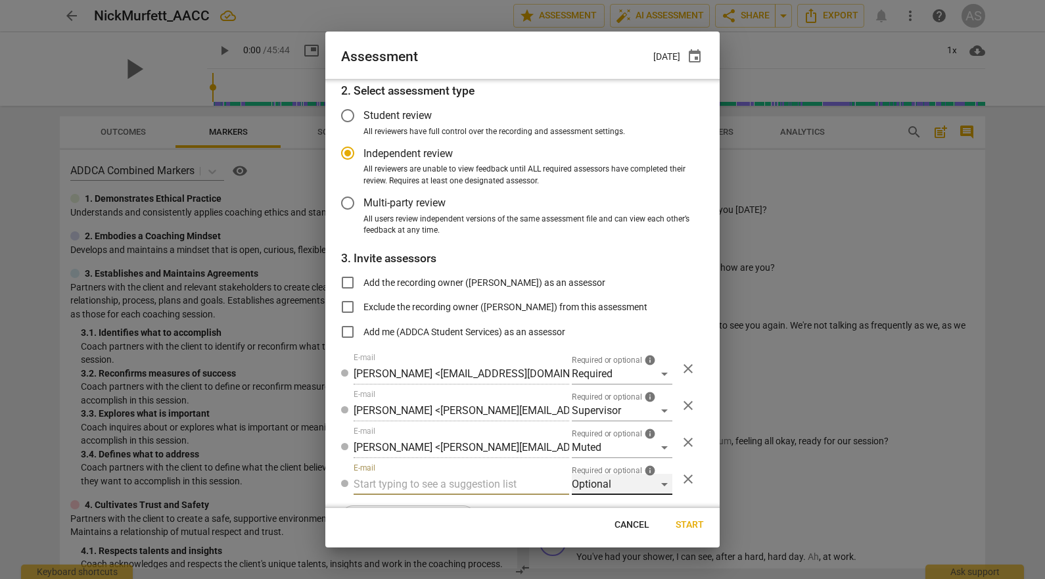
click at [582, 486] on div "Optional" at bounding box center [622, 484] width 101 height 21
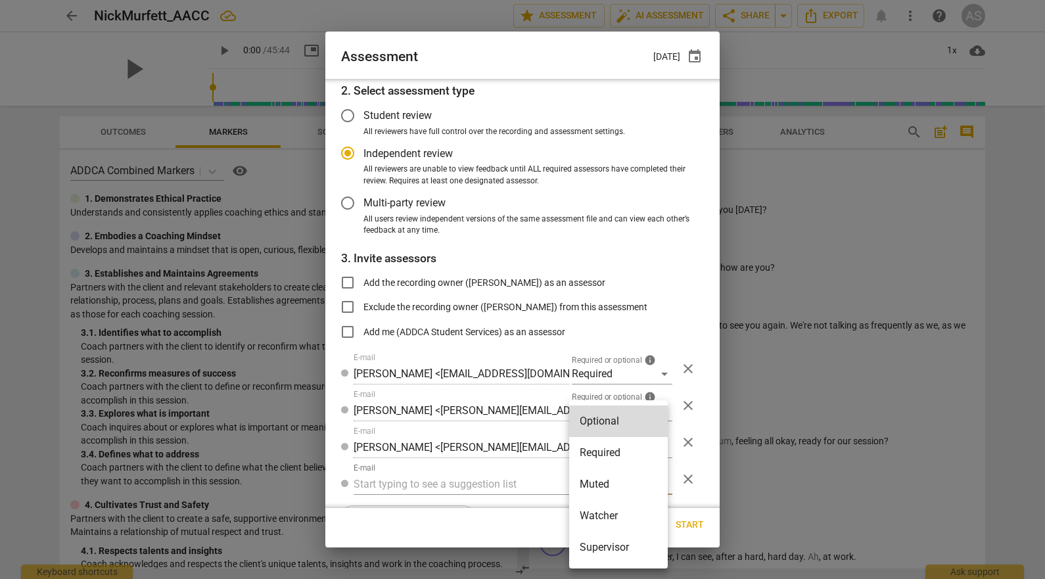
click at [607, 516] on li "Watcher" at bounding box center [618, 516] width 99 height 32
radio input "false"
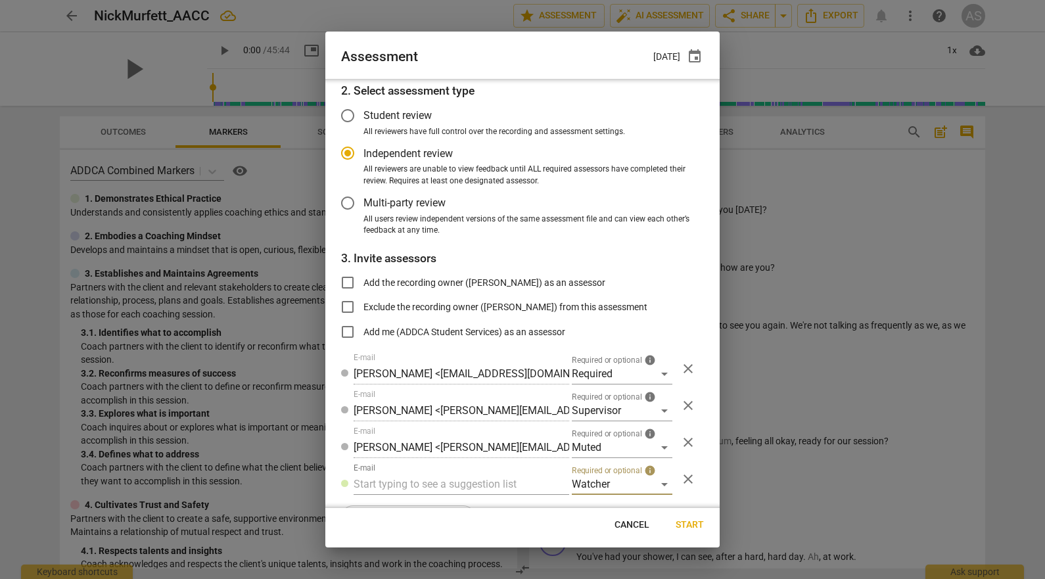
click at [431, 479] on input "text" at bounding box center [462, 484] width 216 height 21
type input "student@addca.com"
click at [694, 524] on span "Start" at bounding box center [690, 525] width 28 height 13
radio input "false"
type input "Nicholas Murfett <nick@murfettgroup.com.au>"
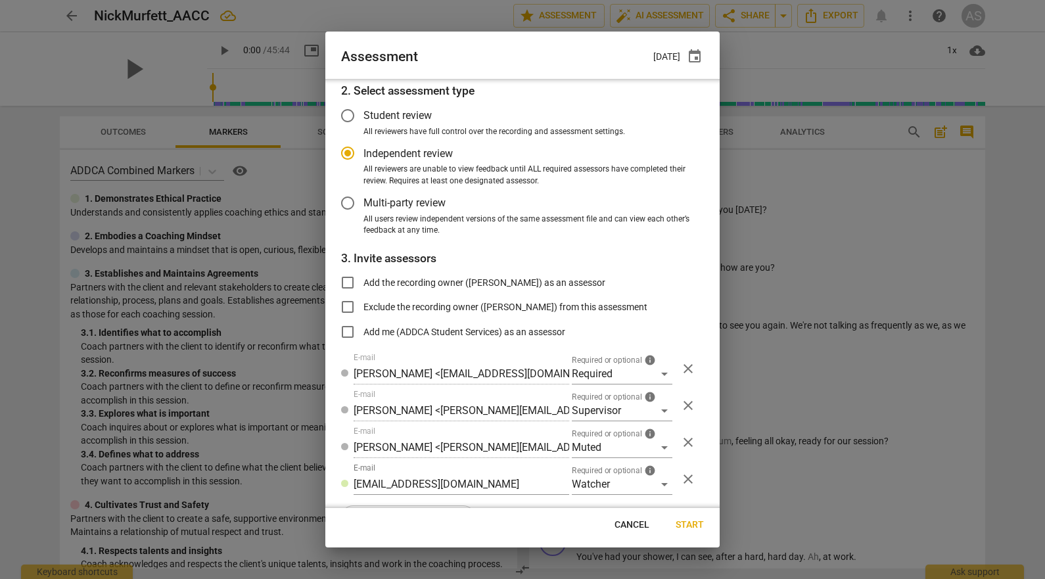
type input "Mira Weinfeld <mira@addca.com>"
type input "ADDCA Student Services <[EMAIL_ADDRESS][DOMAIN_NAME]>"
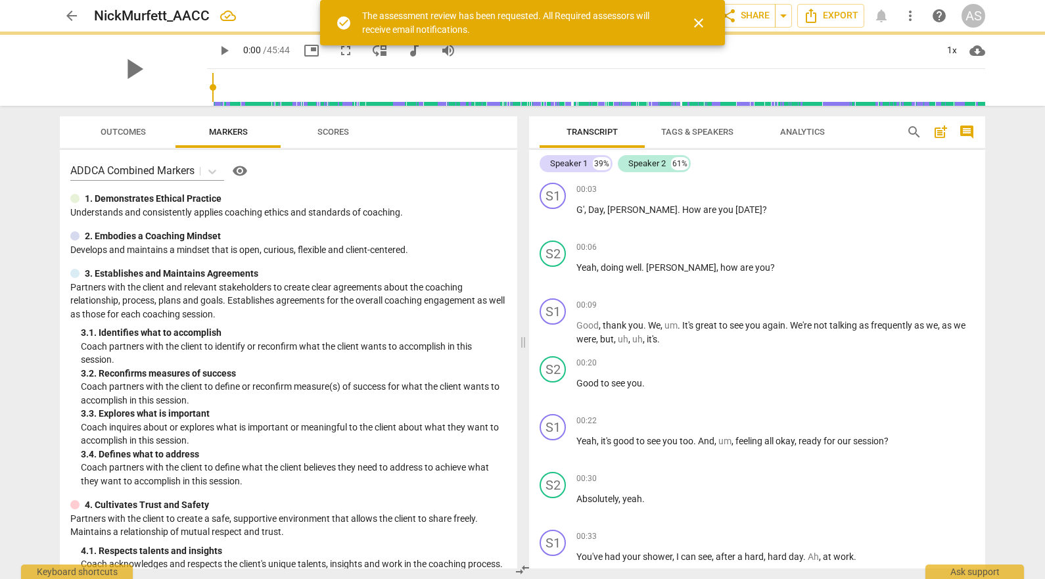
scroll to position [9, 0]
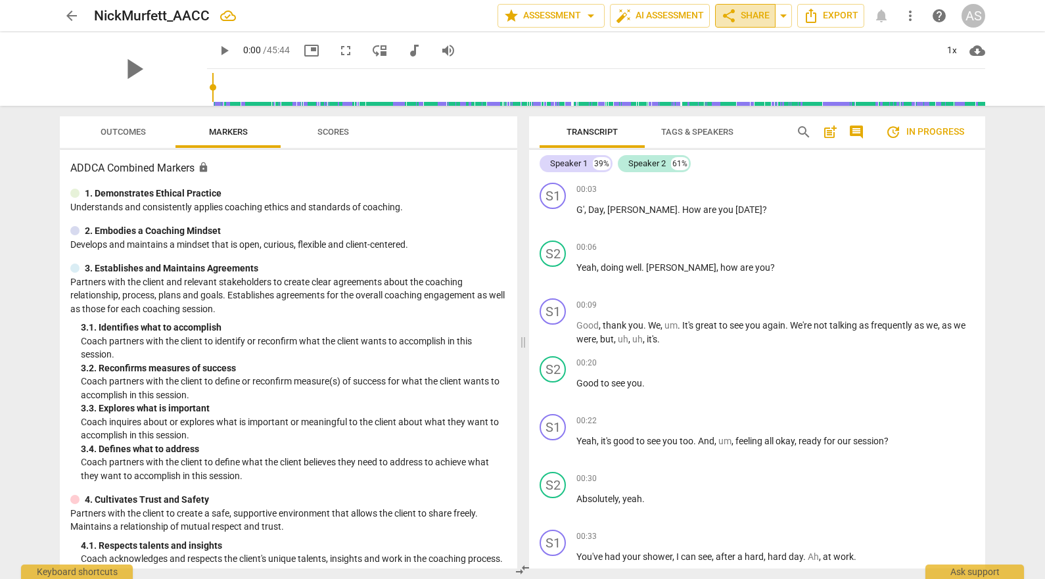
click at [745, 23] on span "share Share" at bounding box center [745, 16] width 49 height 16
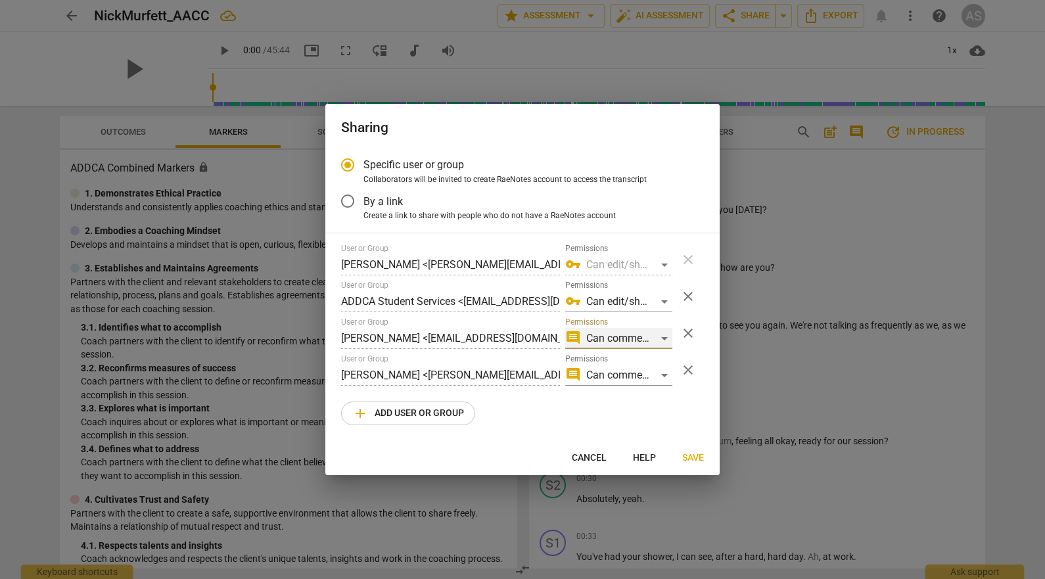
click at [607, 345] on div "comment Can comment" at bounding box center [618, 338] width 107 height 21
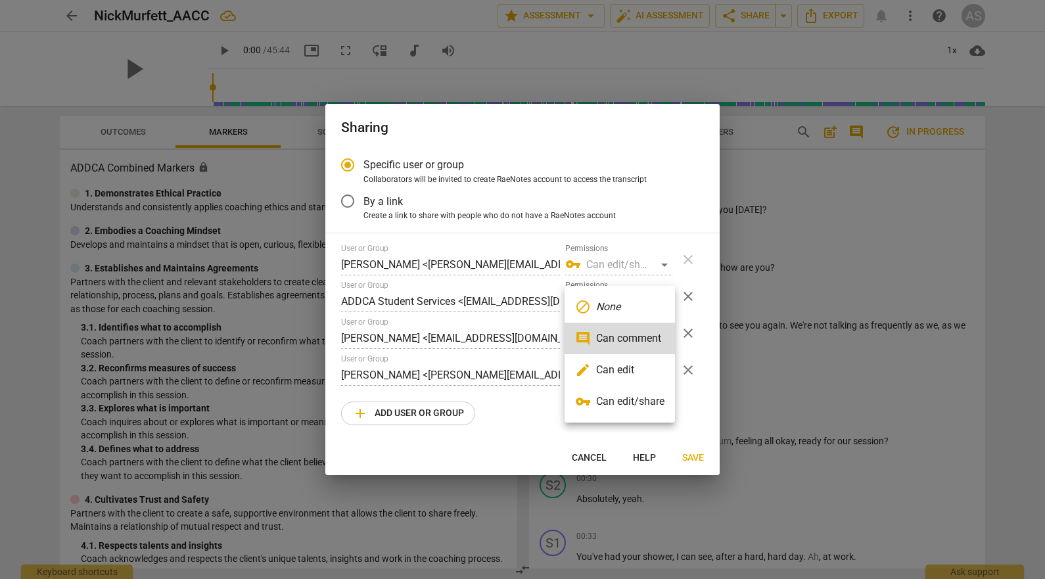
click at [607, 369] on li "edit Can edit" at bounding box center [620, 370] width 110 height 32
radio input "false"
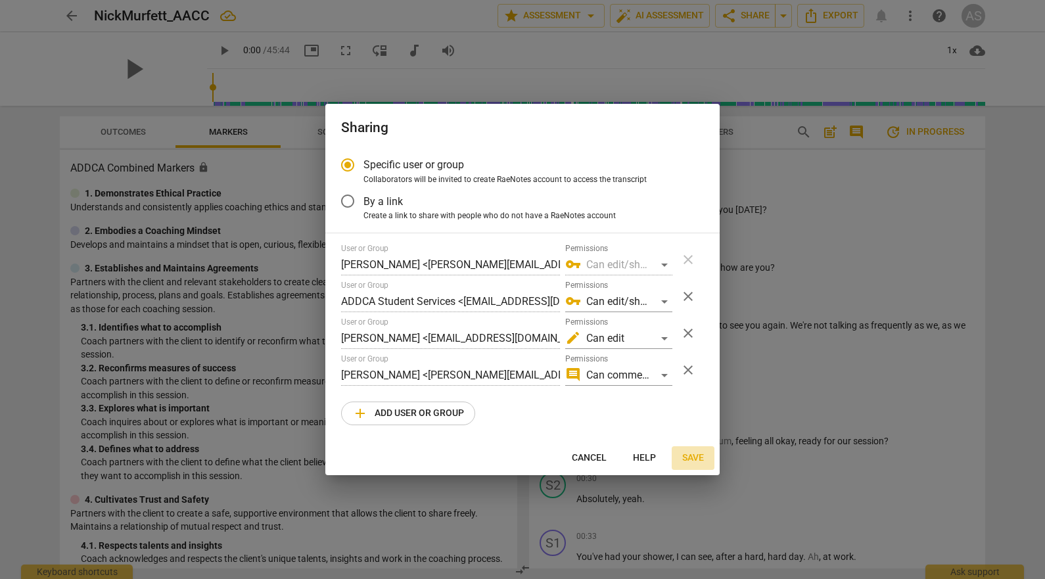
click at [698, 461] on span "Save" at bounding box center [693, 458] width 22 height 13
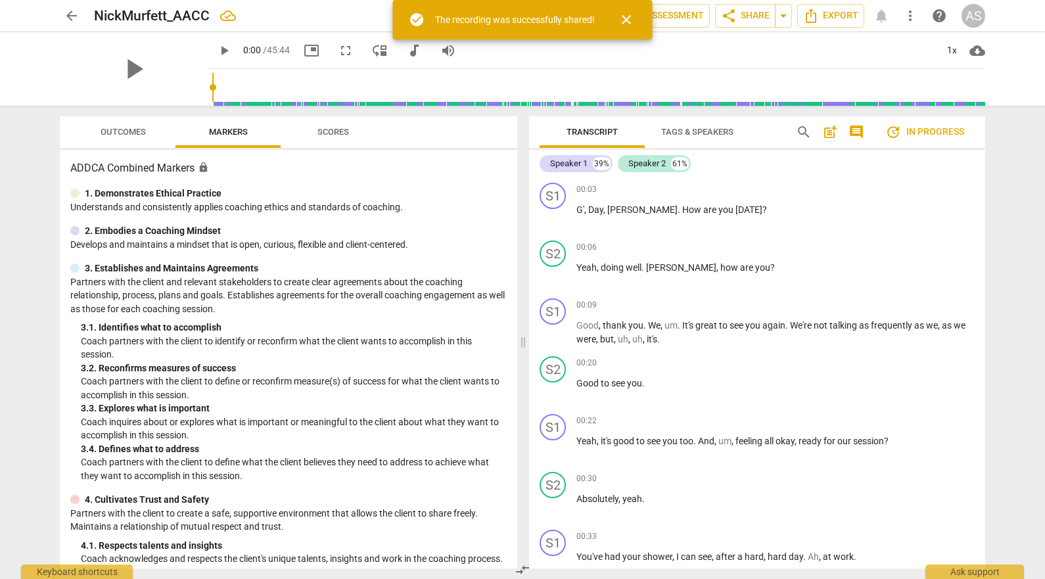
click at [65, 15] on span "arrow_back" at bounding box center [72, 16] width 16 height 16
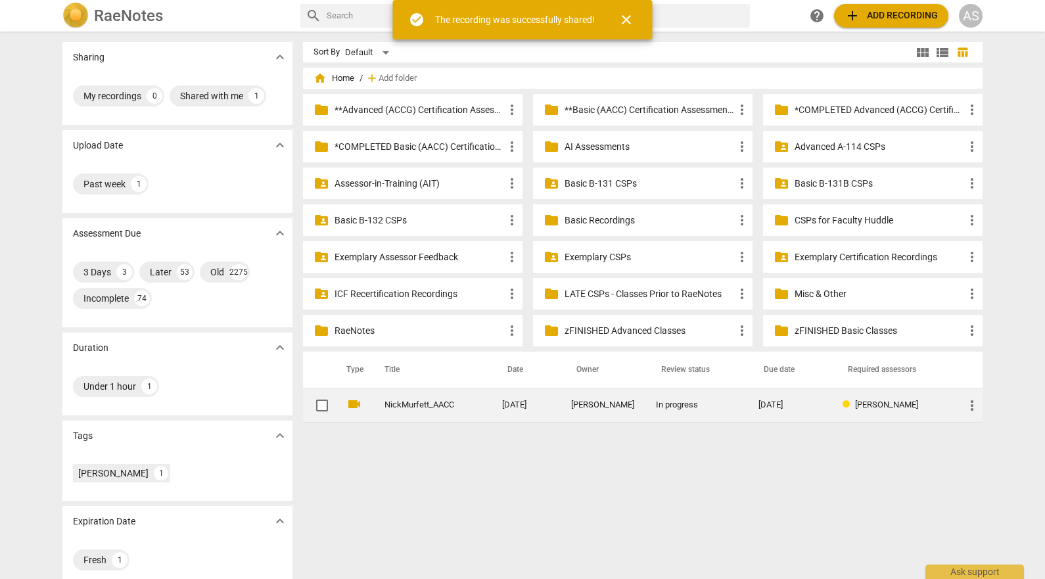
click at [970, 404] on span "more_vert" at bounding box center [972, 406] width 16 height 16
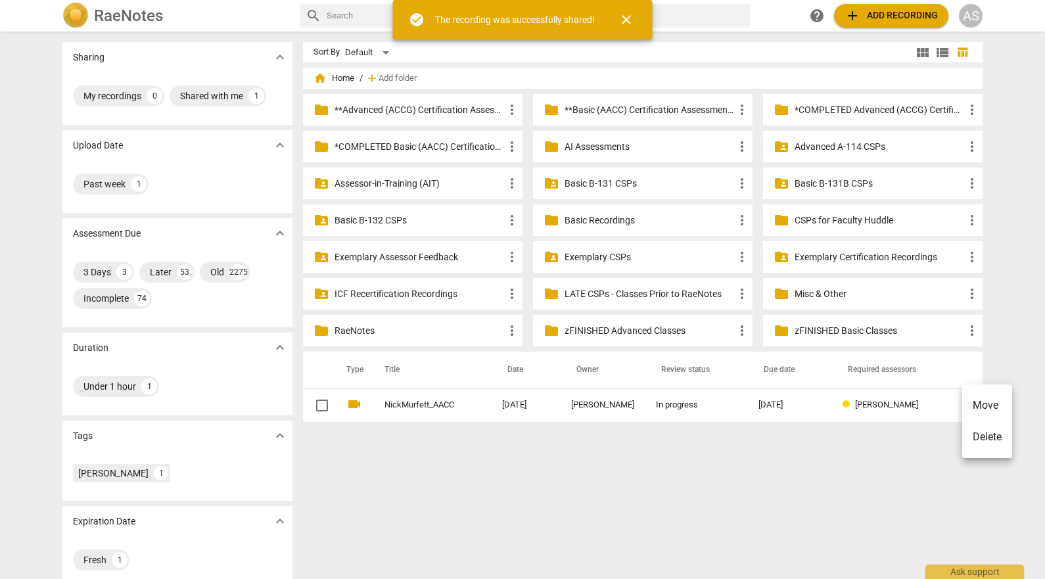
click at [985, 402] on li "Move" at bounding box center [987, 406] width 50 height 32
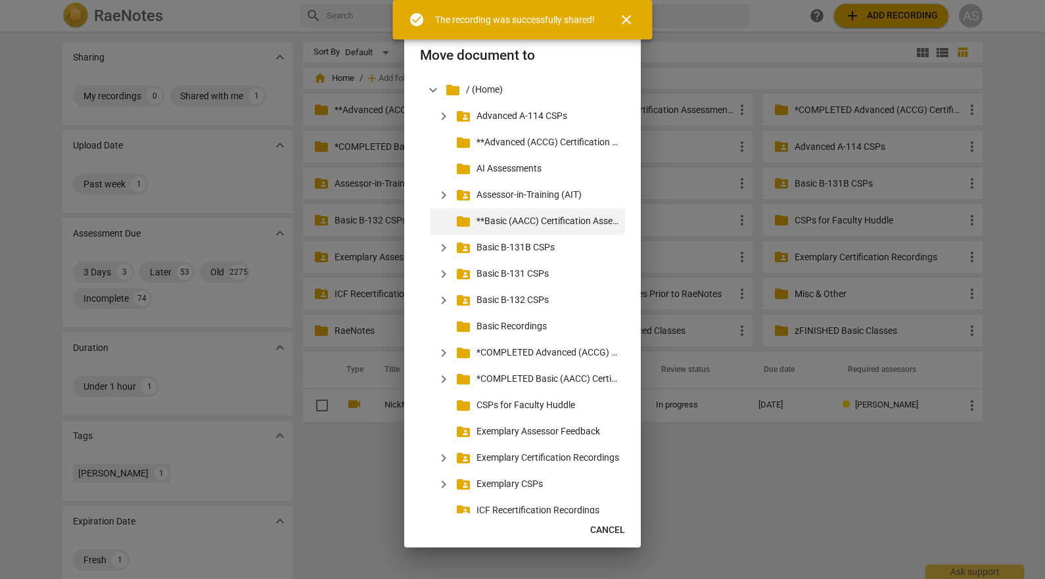
click at [520, 218] on p "**Basic (AACC) Certification Assessments" at bounding box center [547, 221] width 143 height 14
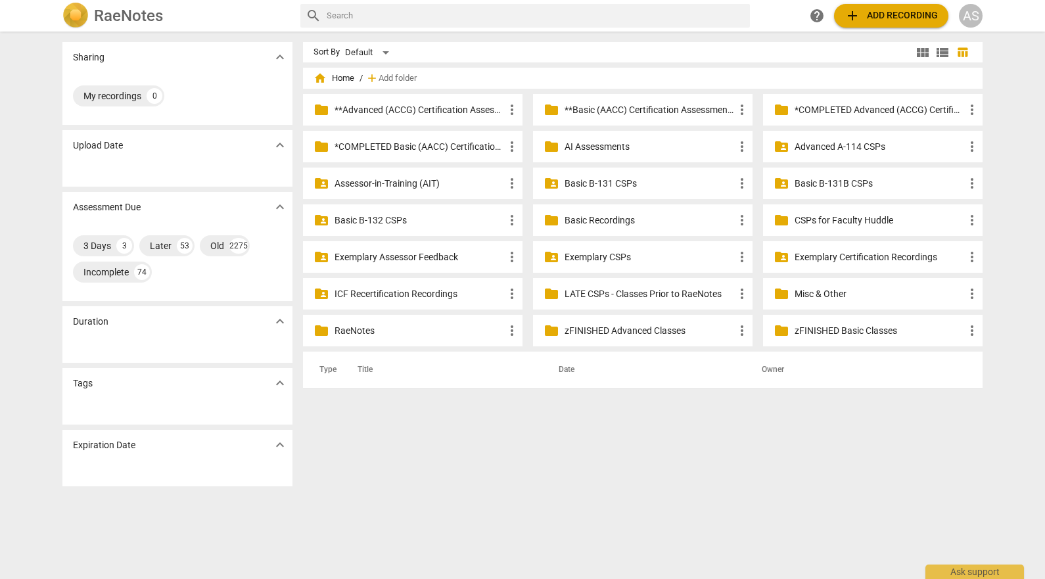
click at [629, 107] on p "**Basic (AACC) Certification Assessments" at bounding box center [650, 110] width 170 height 14
